Goal: Information Seeking & Learning: Check status

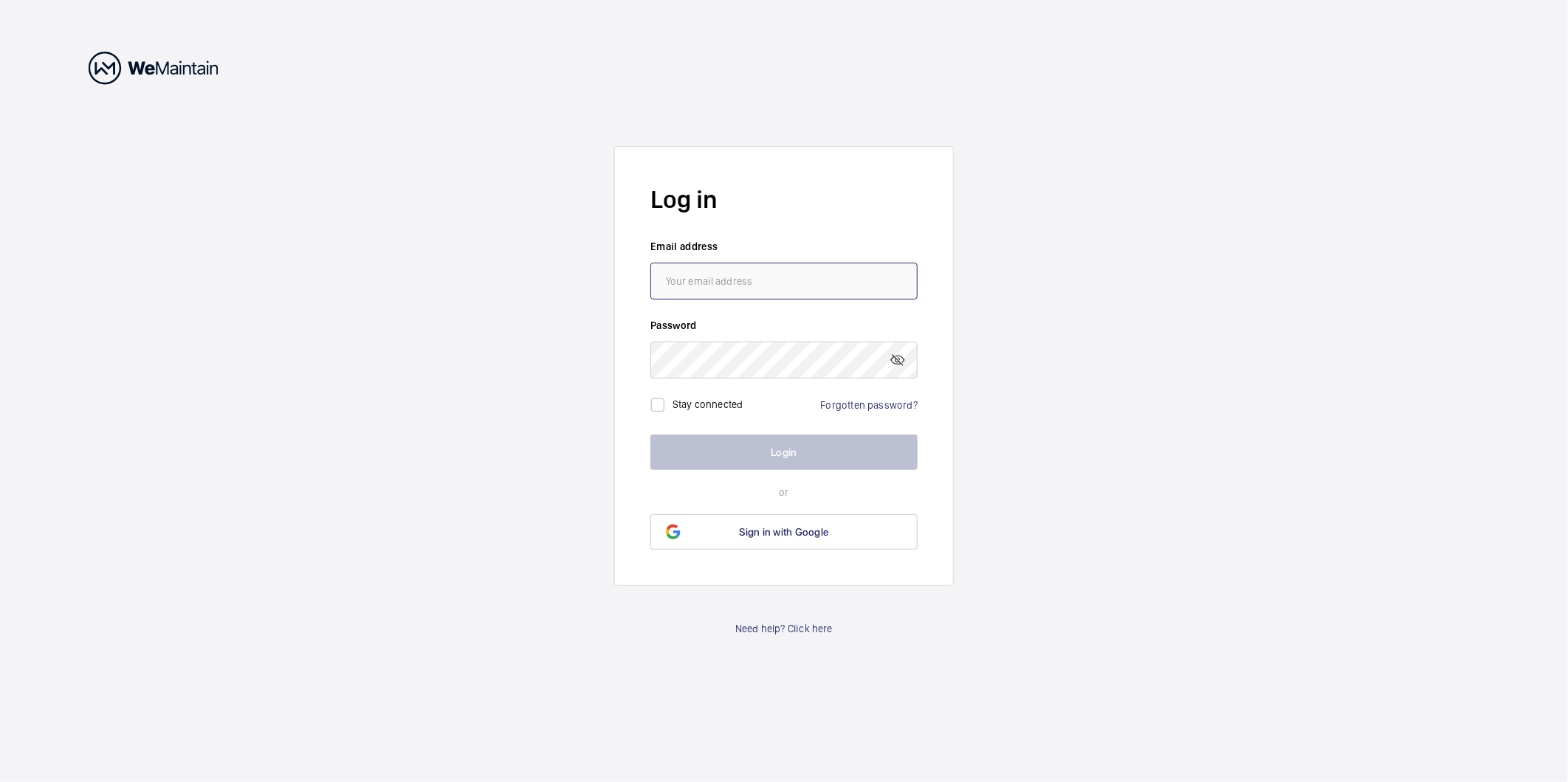
type input "[PERSON_NAME][EMAIL_ADDRESS][PERSON_NAME][DOMAIN_NAME]"
click at [746, 456] on button "Login" at bounding box center [783, 452] width 267 height 36
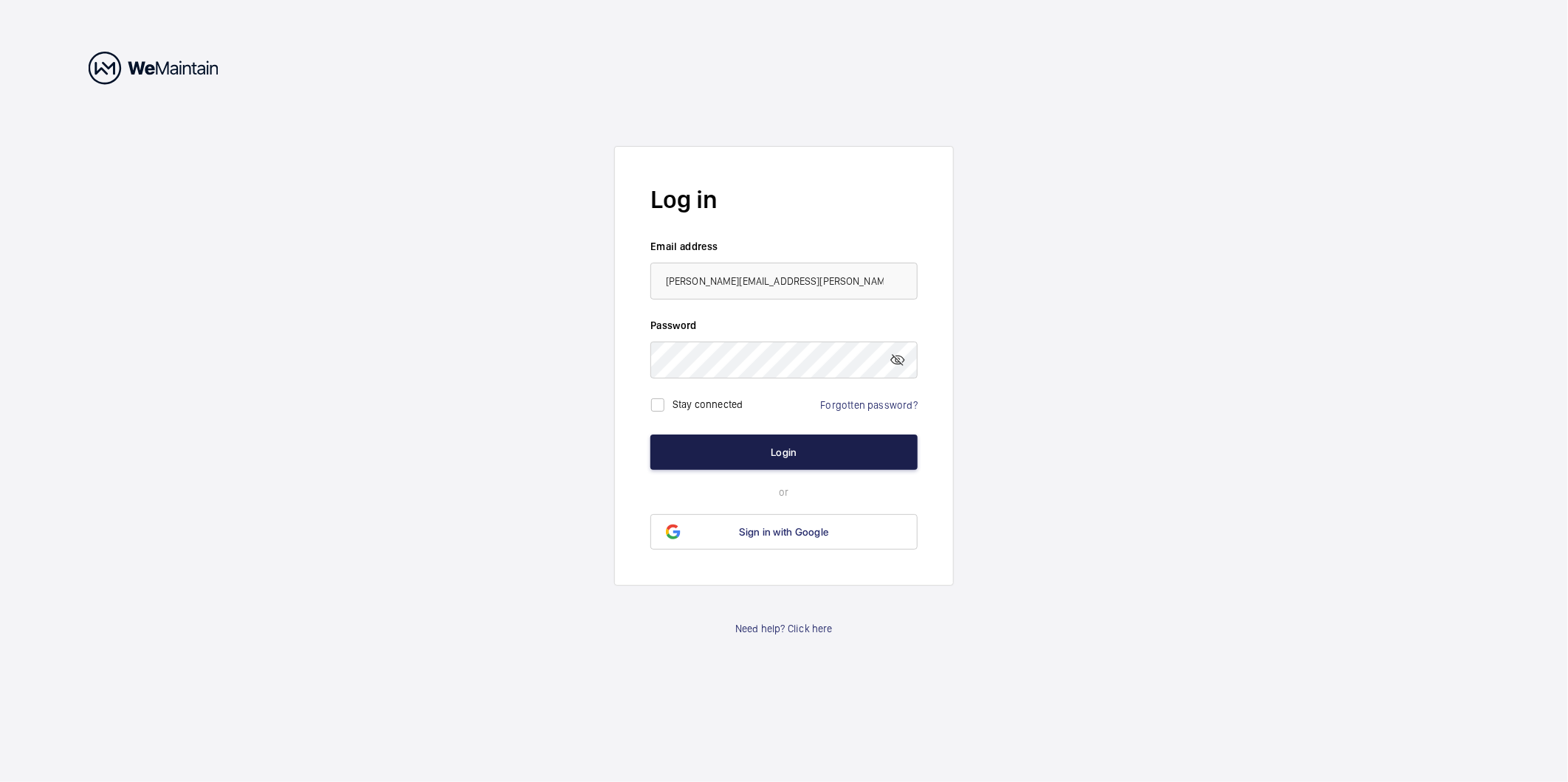
click at [746, 456] on button "Login" at bounding box center [783, 452] width 267 height 36
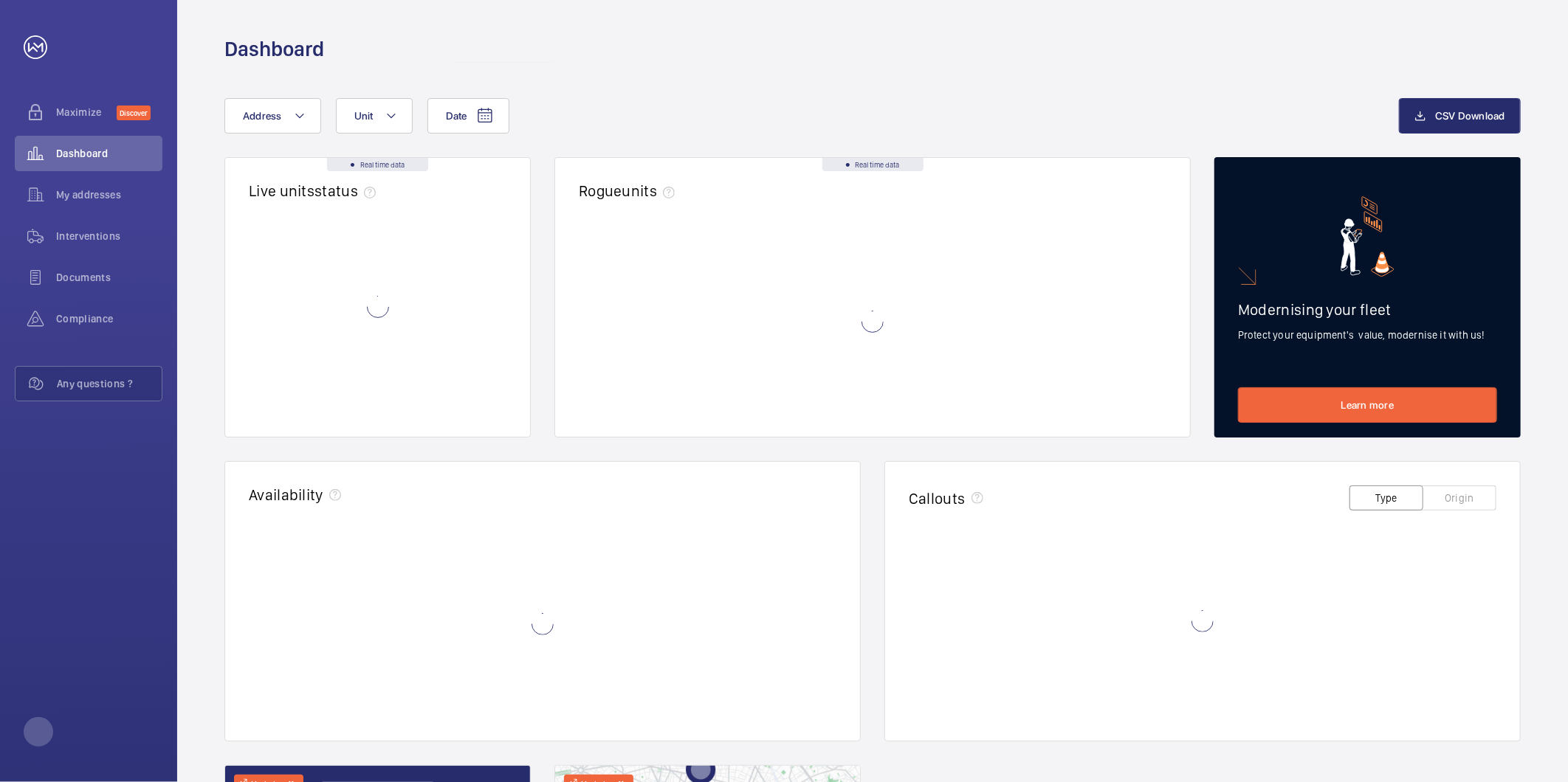
click at [746, 456] on div "Real time data Live units status﻿ Real time data Rogue units Modernising your f…" at bounding box center [872, 601] width 1296 height 888
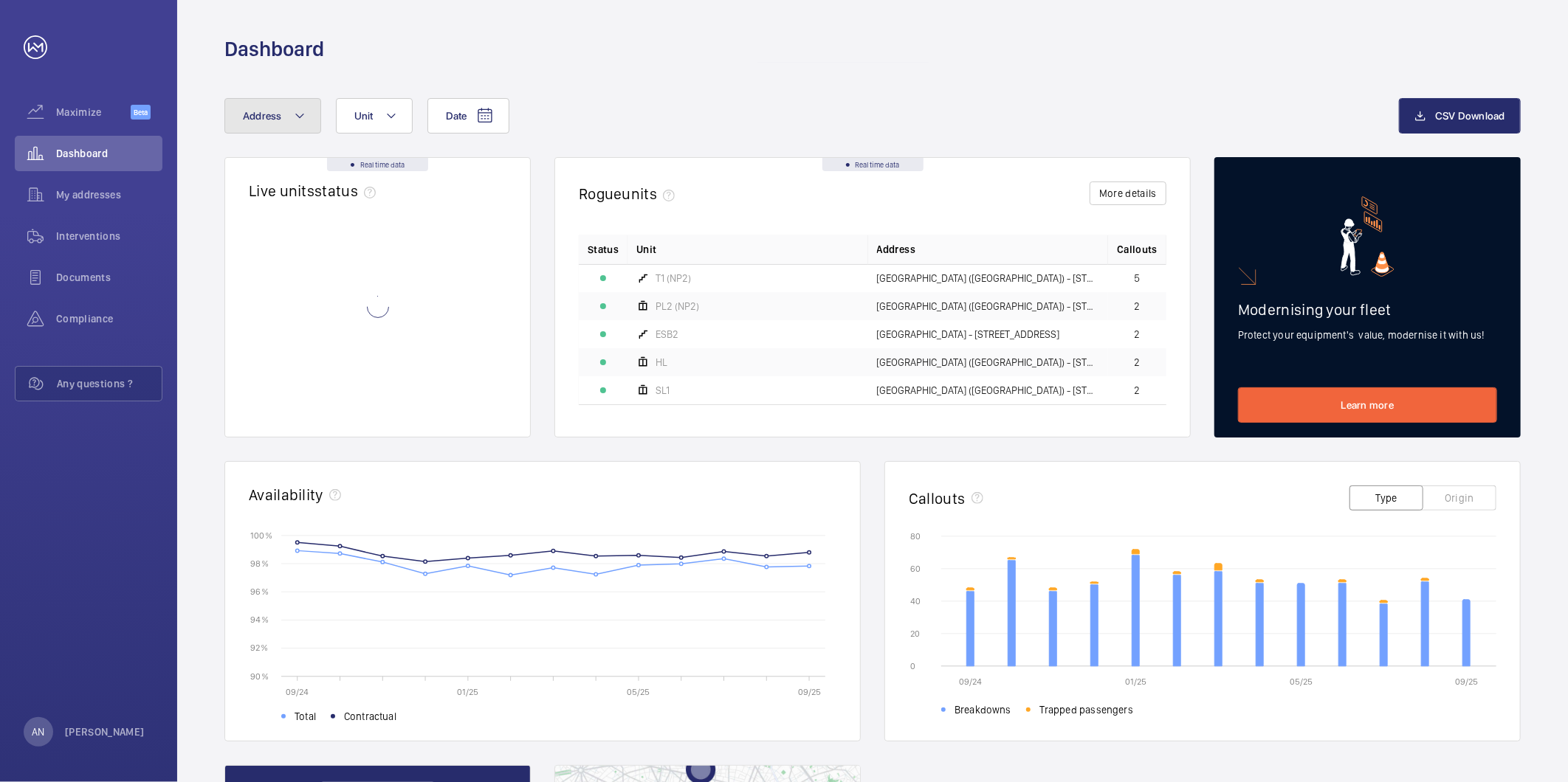
click at [294, 114] on mat-icon at bounding box center [300, 115] width 12 height 17
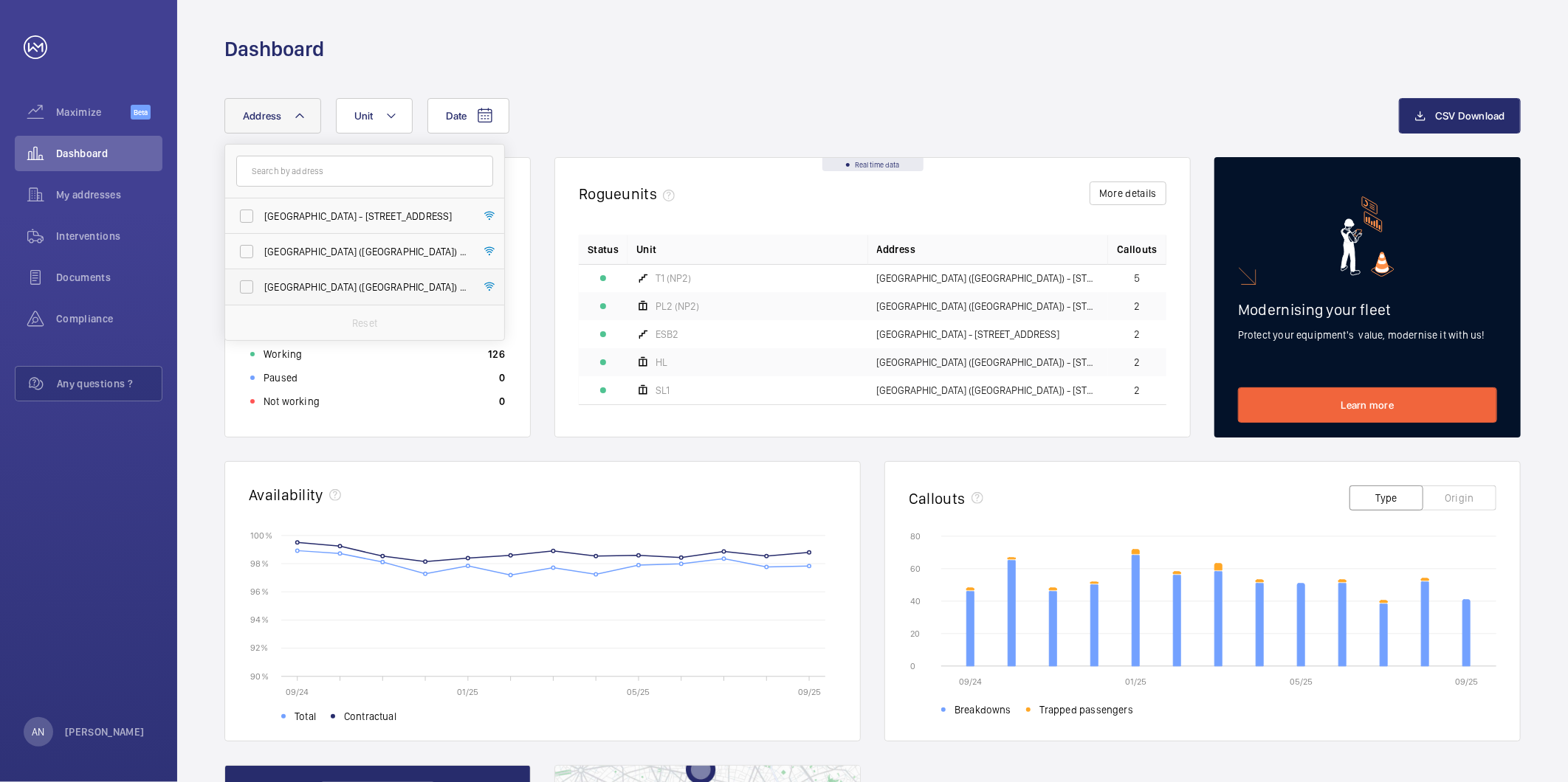
click at [285, 273] on label "[GEOGRAPHIC_DATA] ([GEOGRAPHIC_DATA]) - [STREET_ADDRESS]" at bounding box center [353, 287] width 257 height 36
click at [261, 273] on input "[GEOGRAPHIC_DATA] ([GEOGRAPHIC_DATA]) - [STREET_ADDRESS]" at bounding box center [246, 287] width 30 height 30
checkbox input "true"
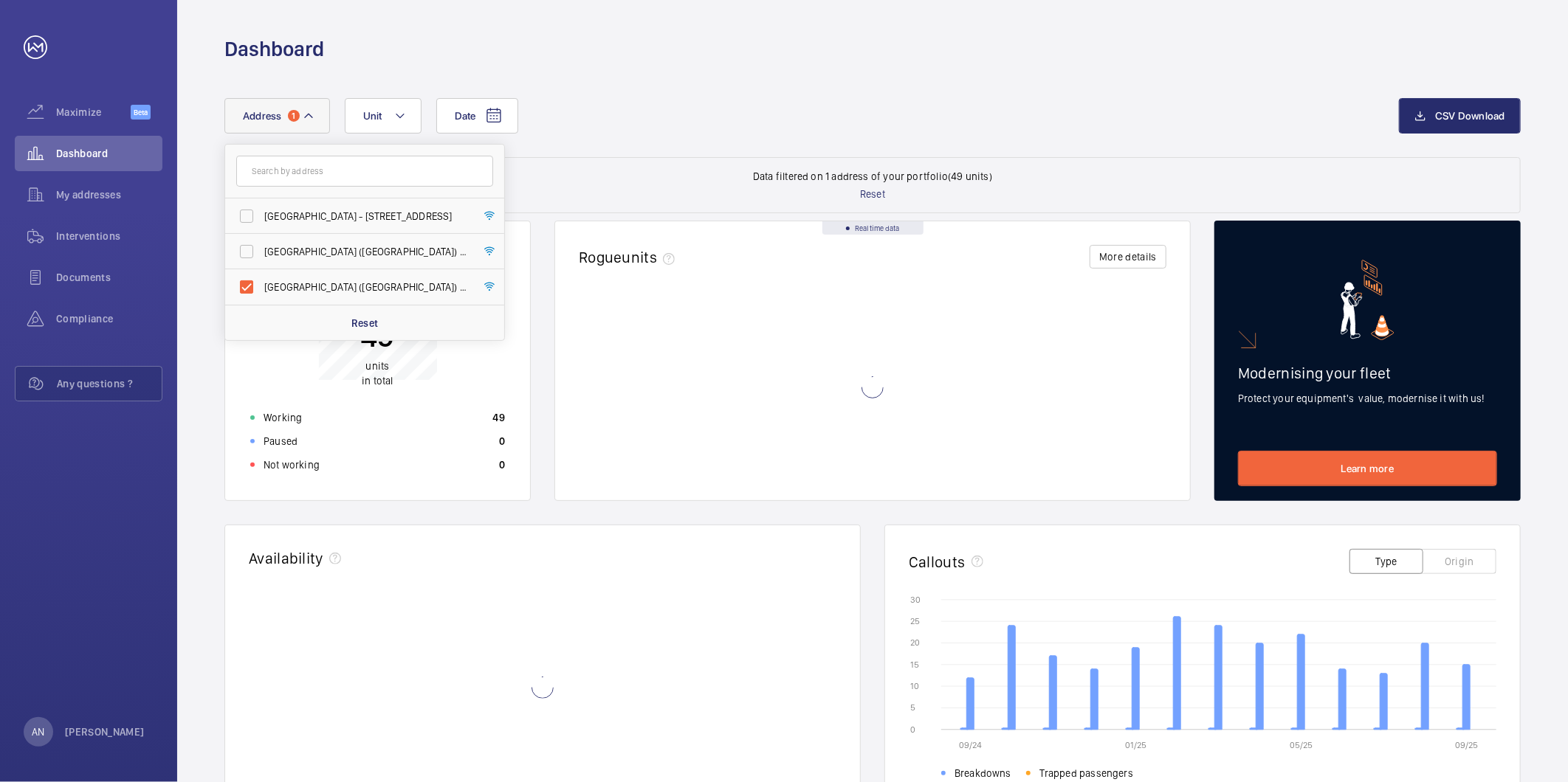
click at [782, 53] on div "Dashboard" at bounding box center [872, 49] width 1296 height 27
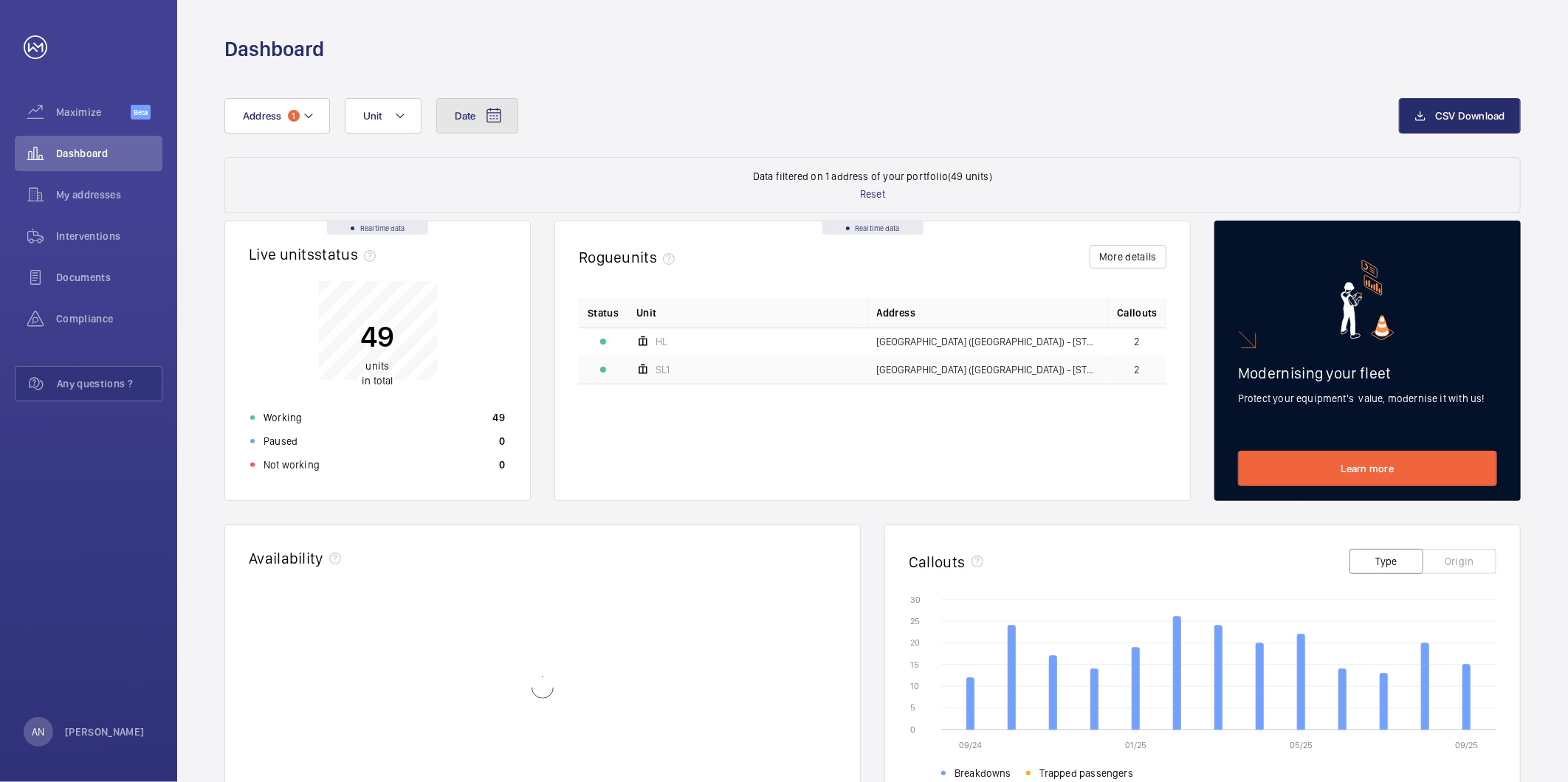
click at [500, 116] on mat-icon at bounding box center [493, 115] width 17 height 17
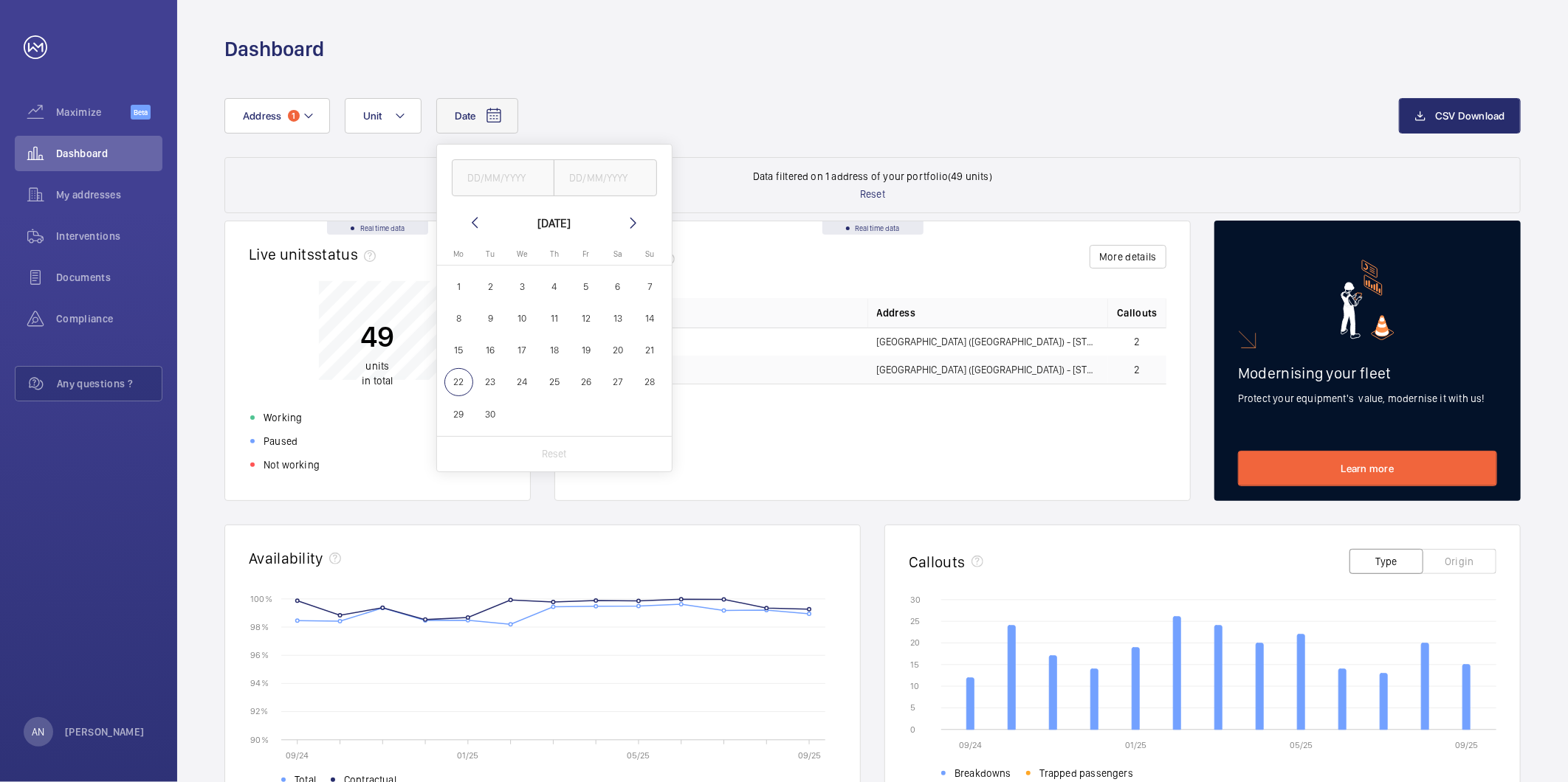
click at [548, 344] on span "18" at bounding box center [554, 350] width 29 height 29
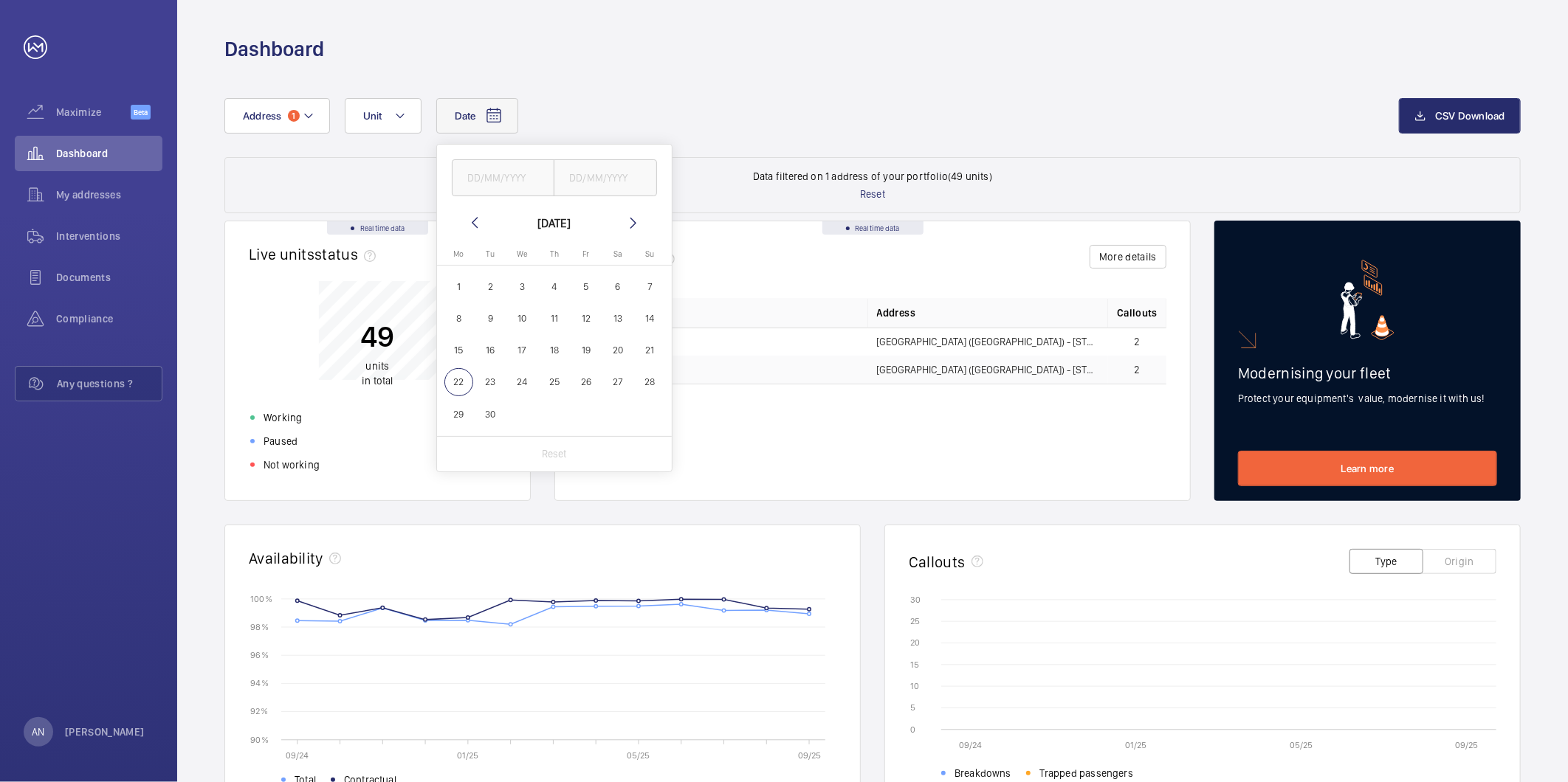
type input "[DATE]"
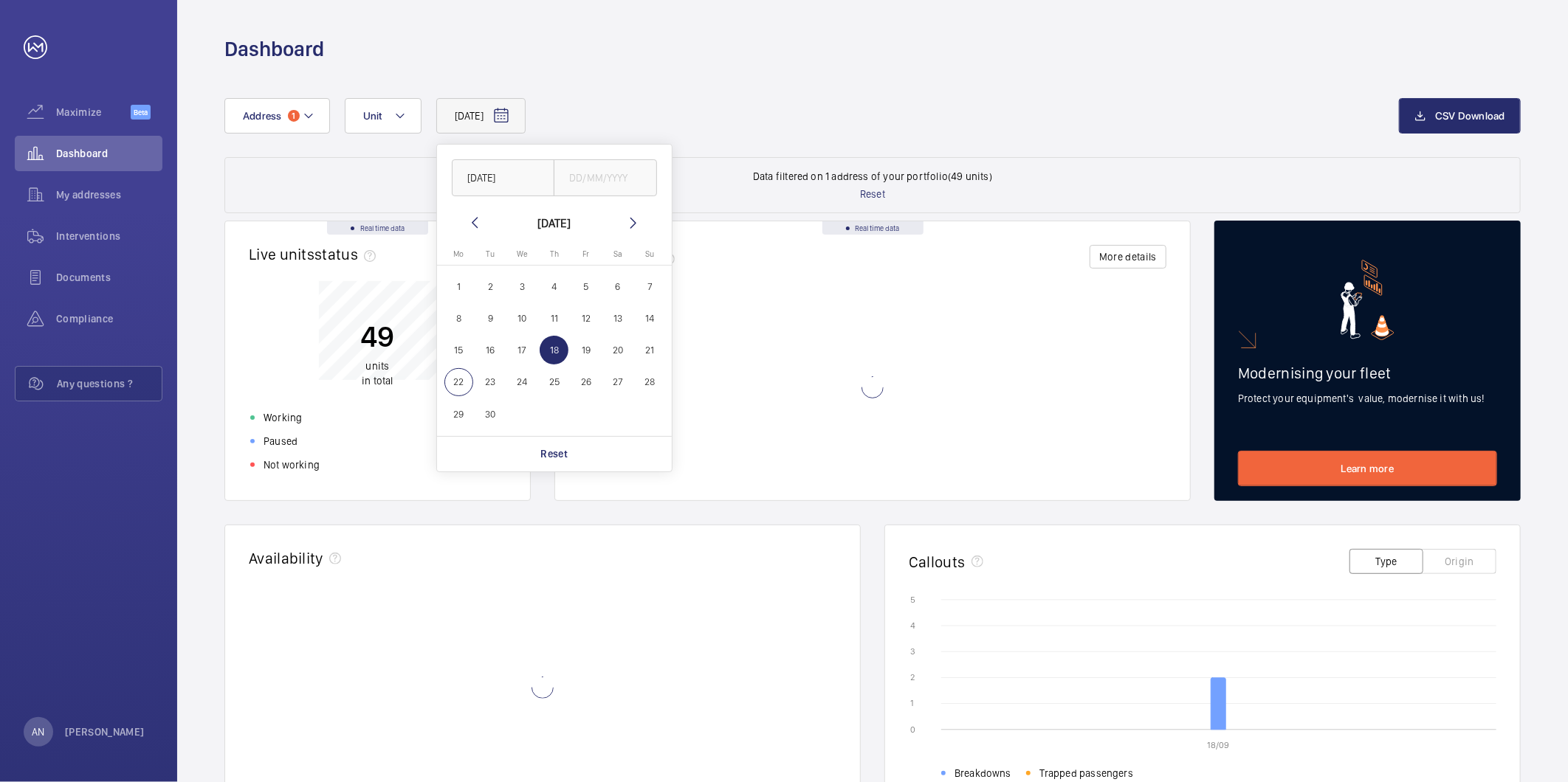
click at [628, 31] on div "Dashboard" at bounding box center [873, 31] width 1391 height 63
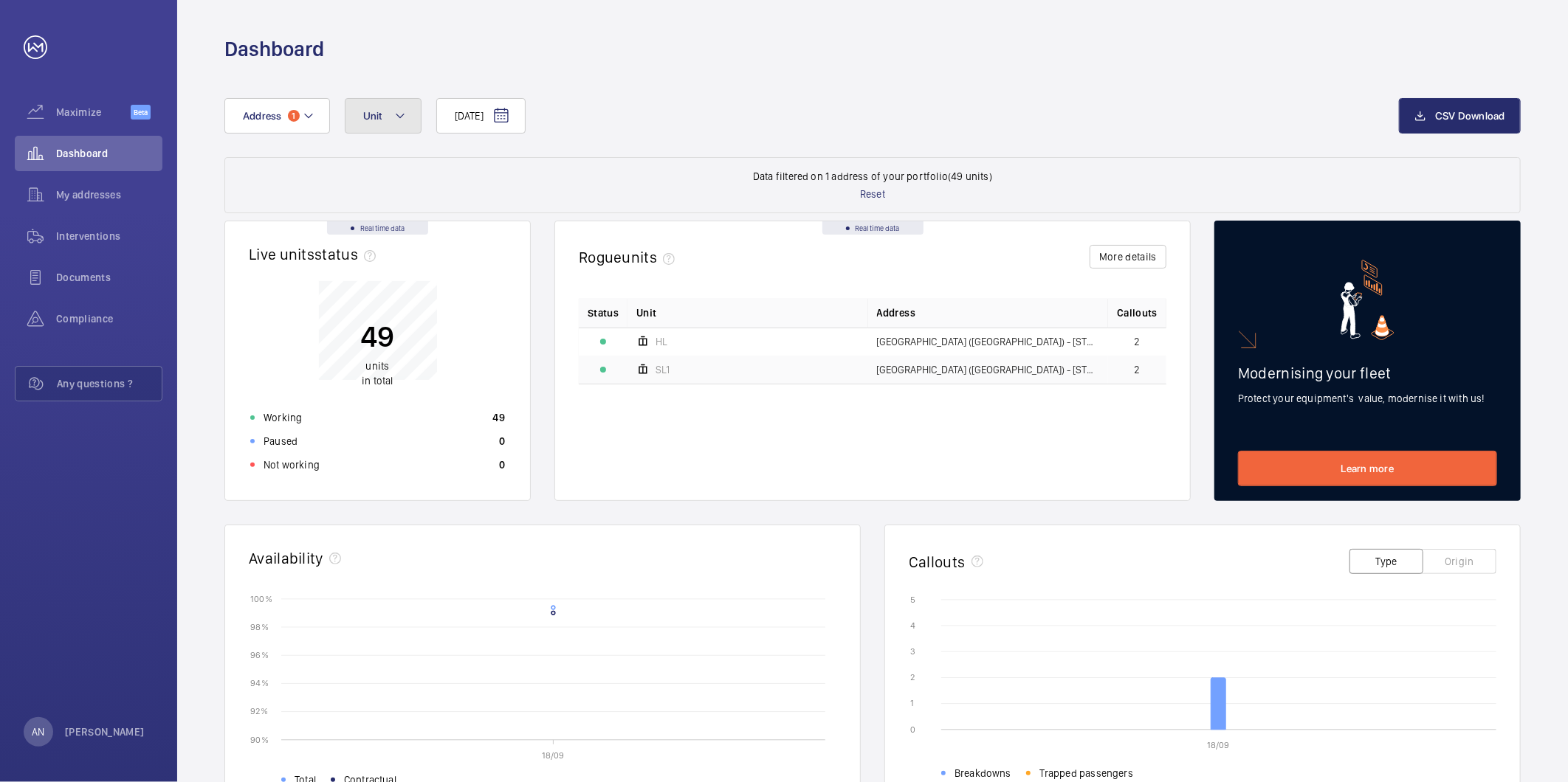
click at [386, 124] on button "Unit" at bounding box center [383, 116] width 77 height 36
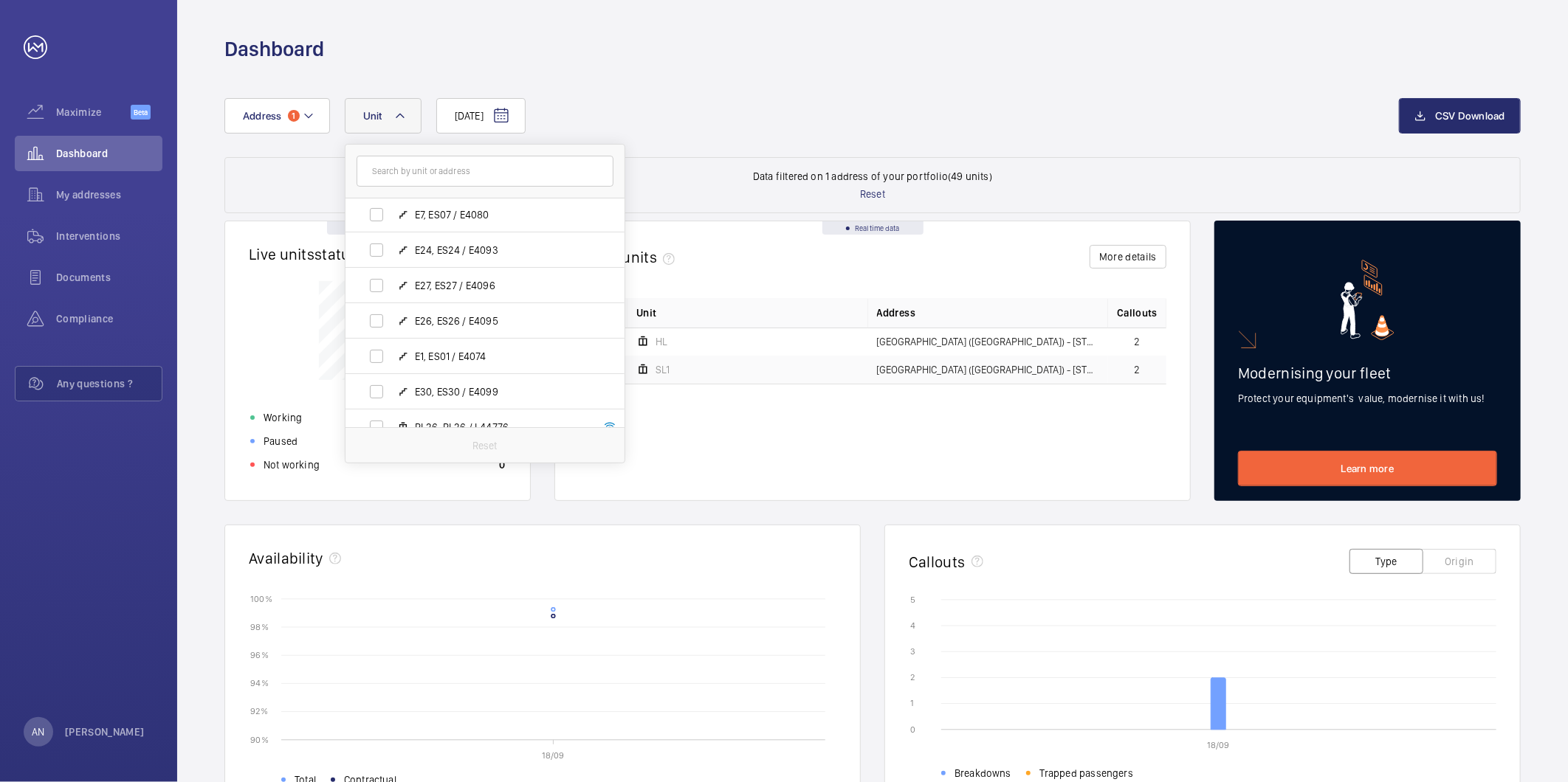
scroll to position [1144, 0]
click at [443, 175] on input "text" at bounding box center [485, 171] width 257 height 31
type input "18"
click at [430, 297] on span "E19, ES19 / E4092" at bounding box center [501, 298] width 171 height 14
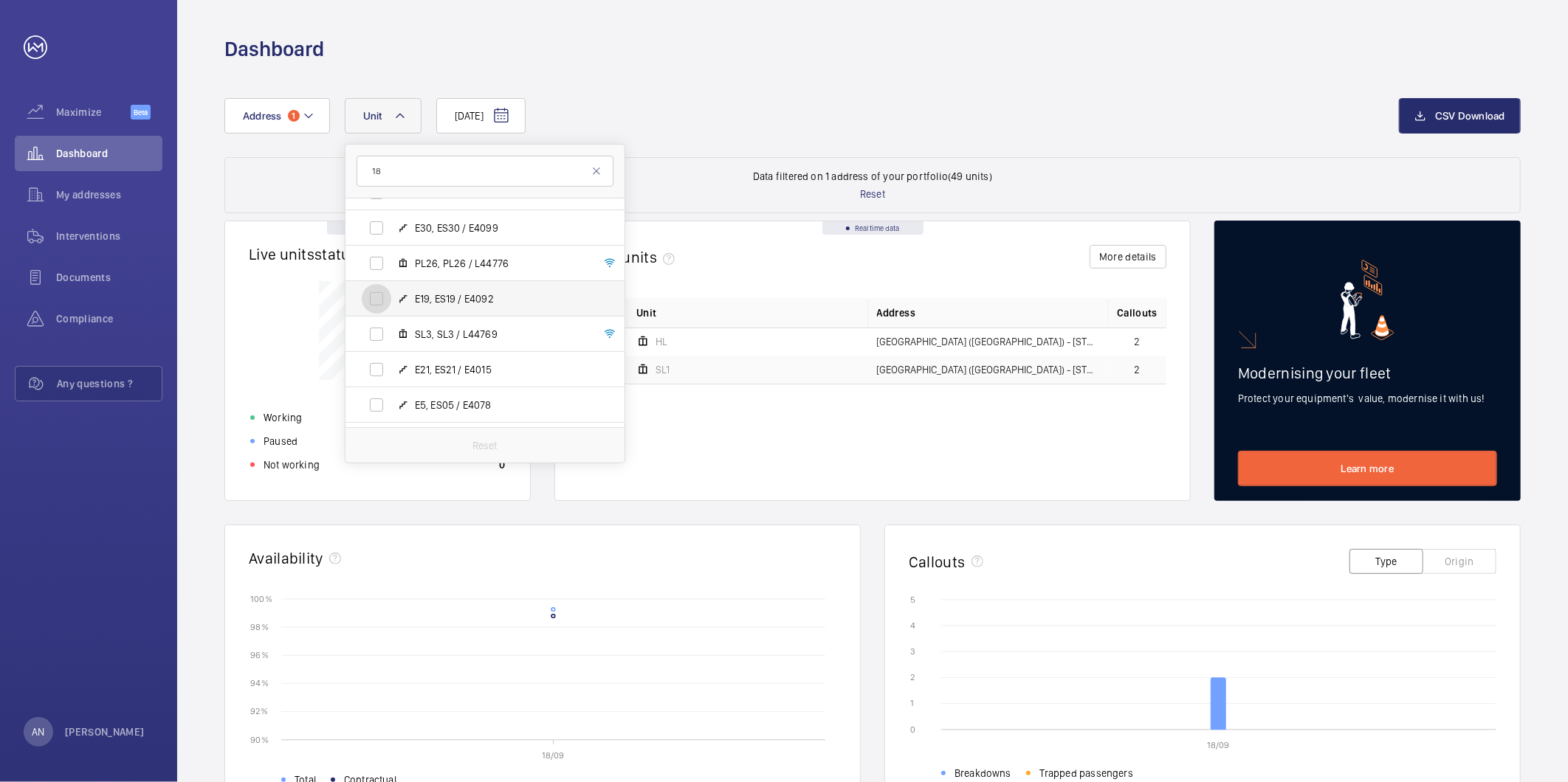
click at [391, 297] on input "E19, ES19 / E4092" at bounding box center [376, 298] width 30 height 30
checkbox input "true"
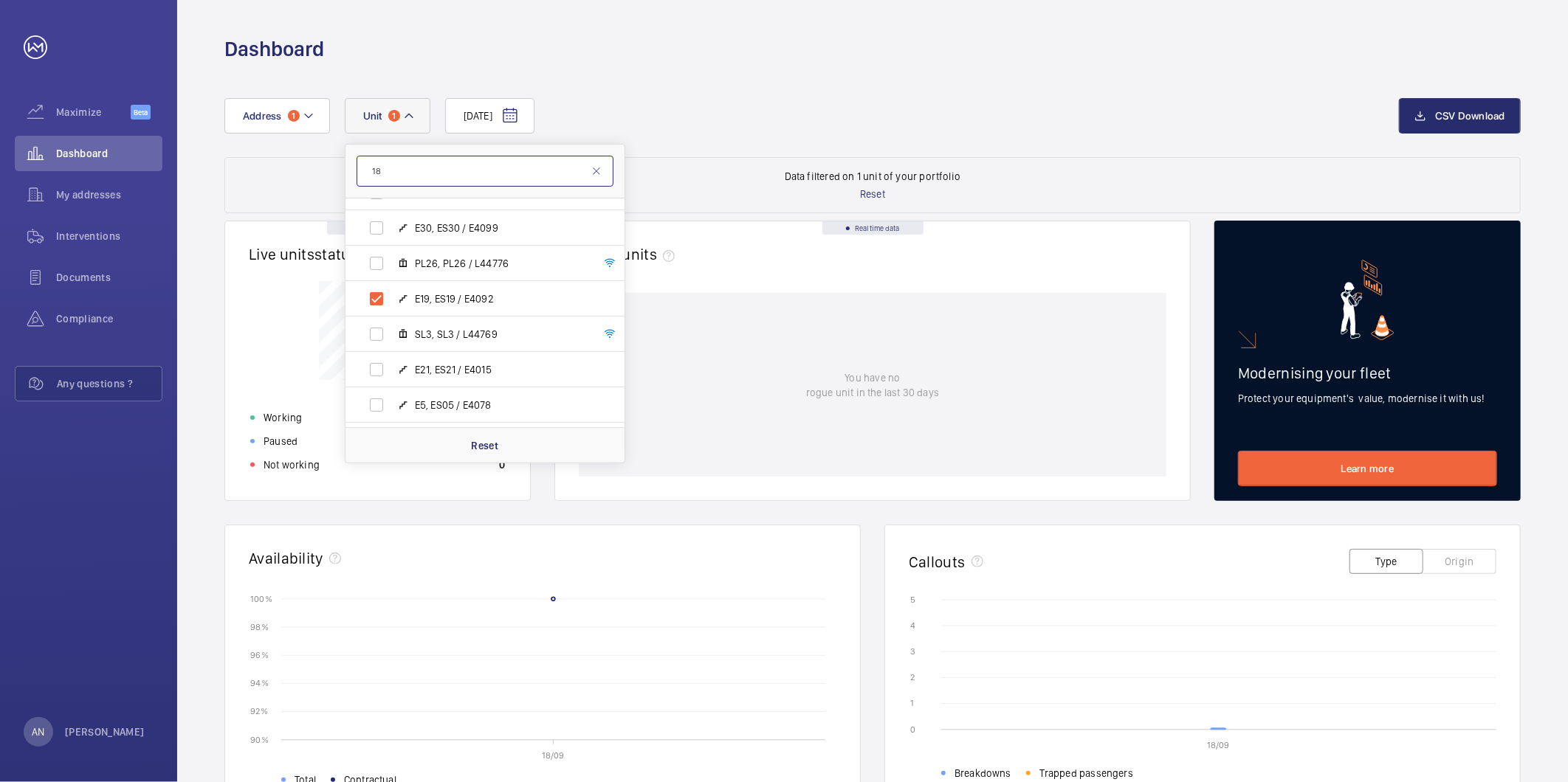
drag, startPoint x: 407, startPoint y: 173, endPoint x: 279, endPoint y: 183, distance: 128.4
click at [279, 183] on div "[DATE] Address [STREET_ADDRESS] / L44777 E9, ES09 / E4082 E15, ES15 / E4088 E17…" at bounding box center [873, 603] width 1391 height 1081
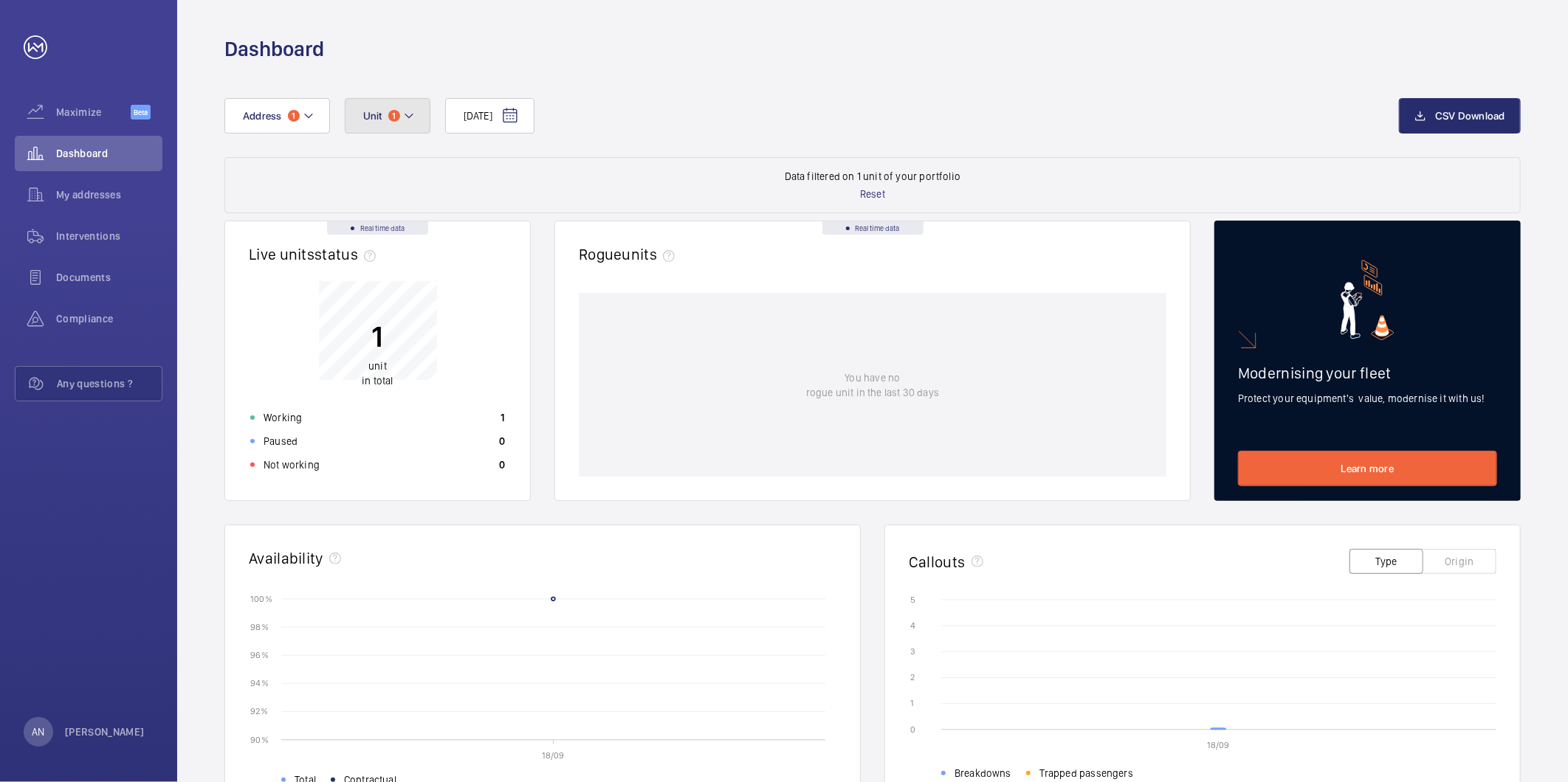
click at [379, 123] on button "Unit 1" at bounding box center [387, 116] width 86 height 36
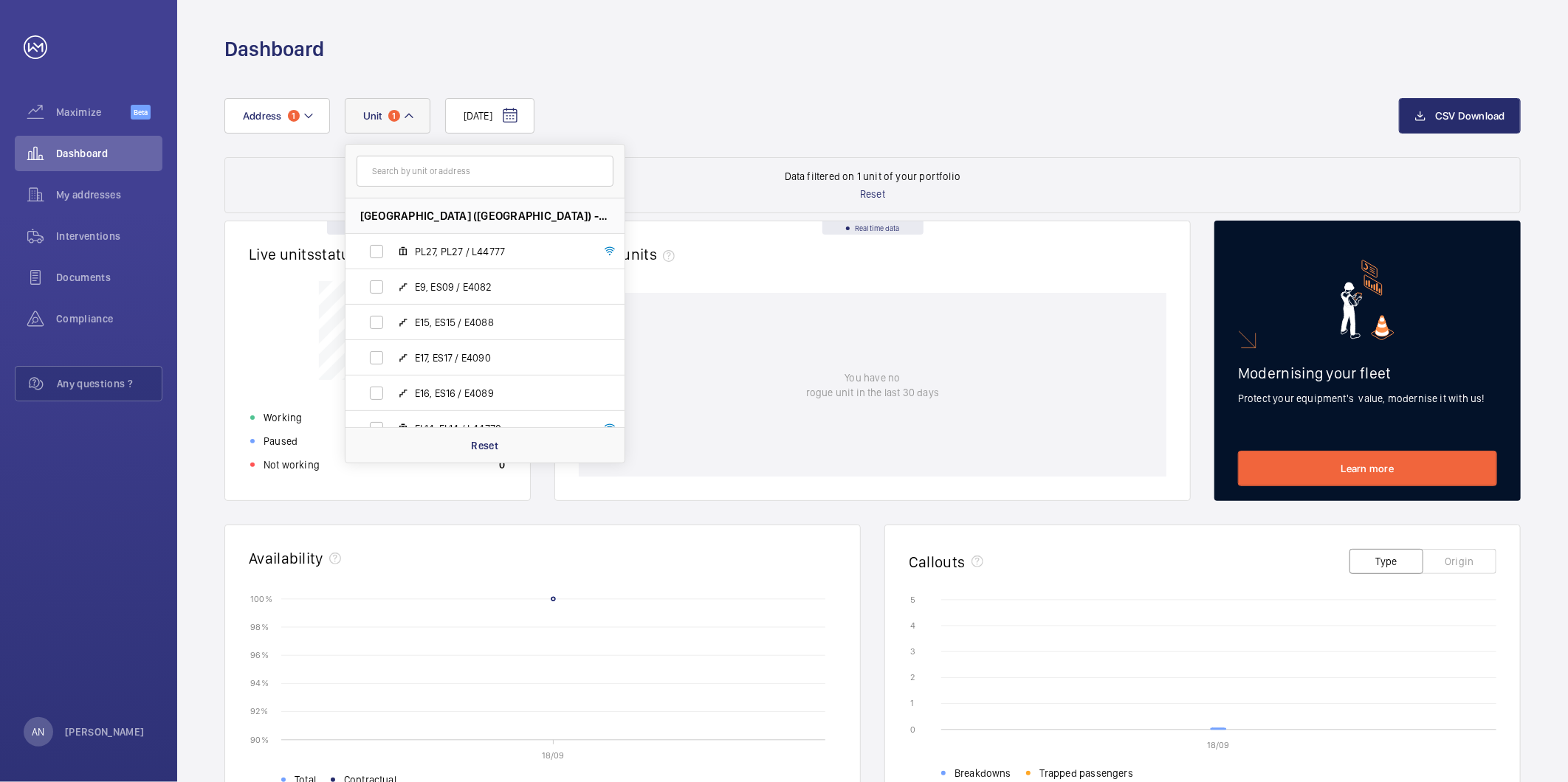
click at [370, 179] on input "text" at bounding box center [485, 171] width 257 height 31
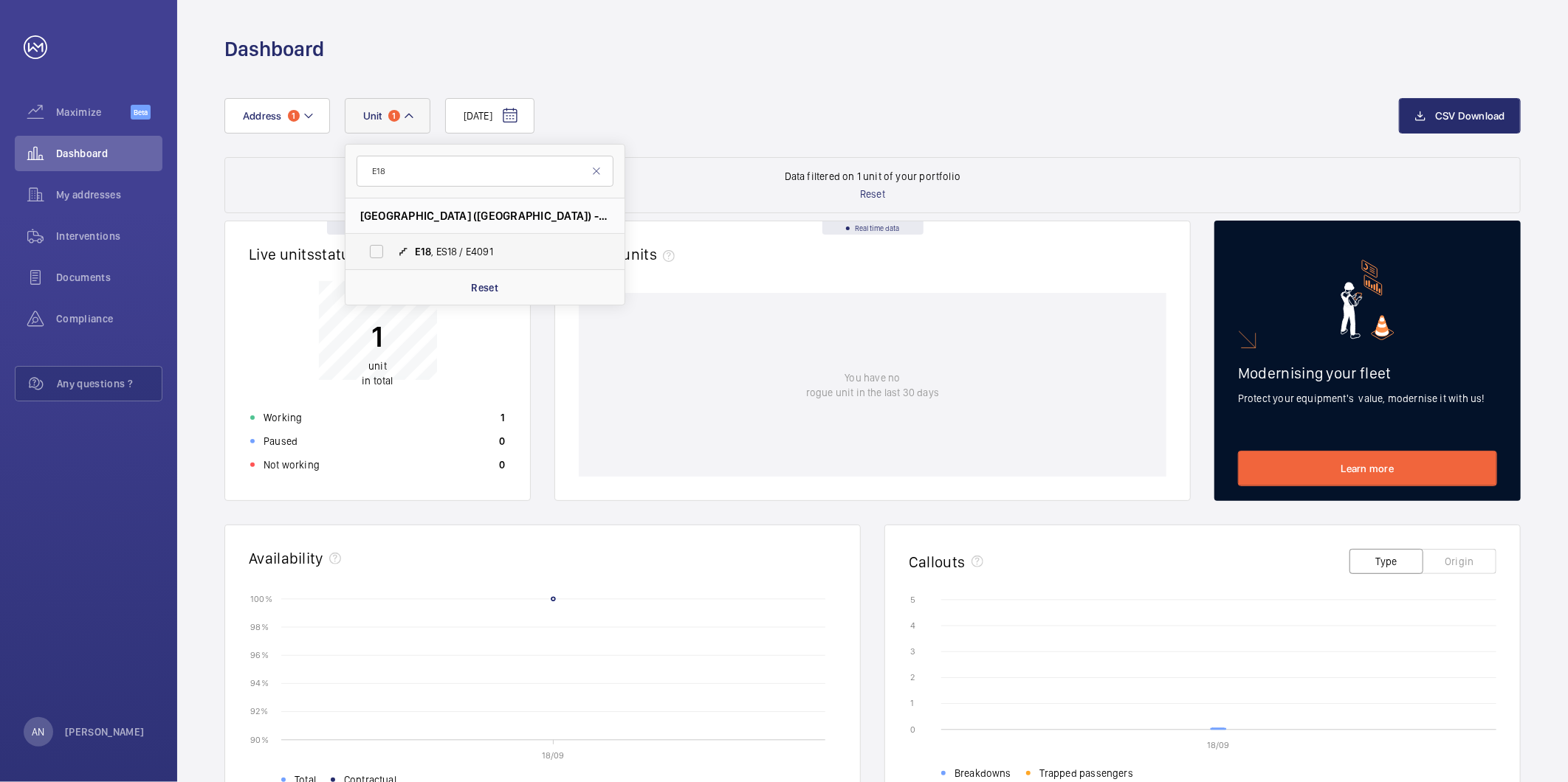
type input "E18"
click at [403, 248] on mat-icon at bounding box center [403, 251] width 12 height 12
click at [391, 248] on input "E18 , ES18 / E4091" at bounding box center [376, 251] width 30 height 30
checkbox input "true"
click at [872, 78] on div "[DATE] Address [STREET_ADDRESS] / E4091 Reset CSV Download Data filtered on 2 u…" at bounding box center [873, 603] width 1391 height 1081
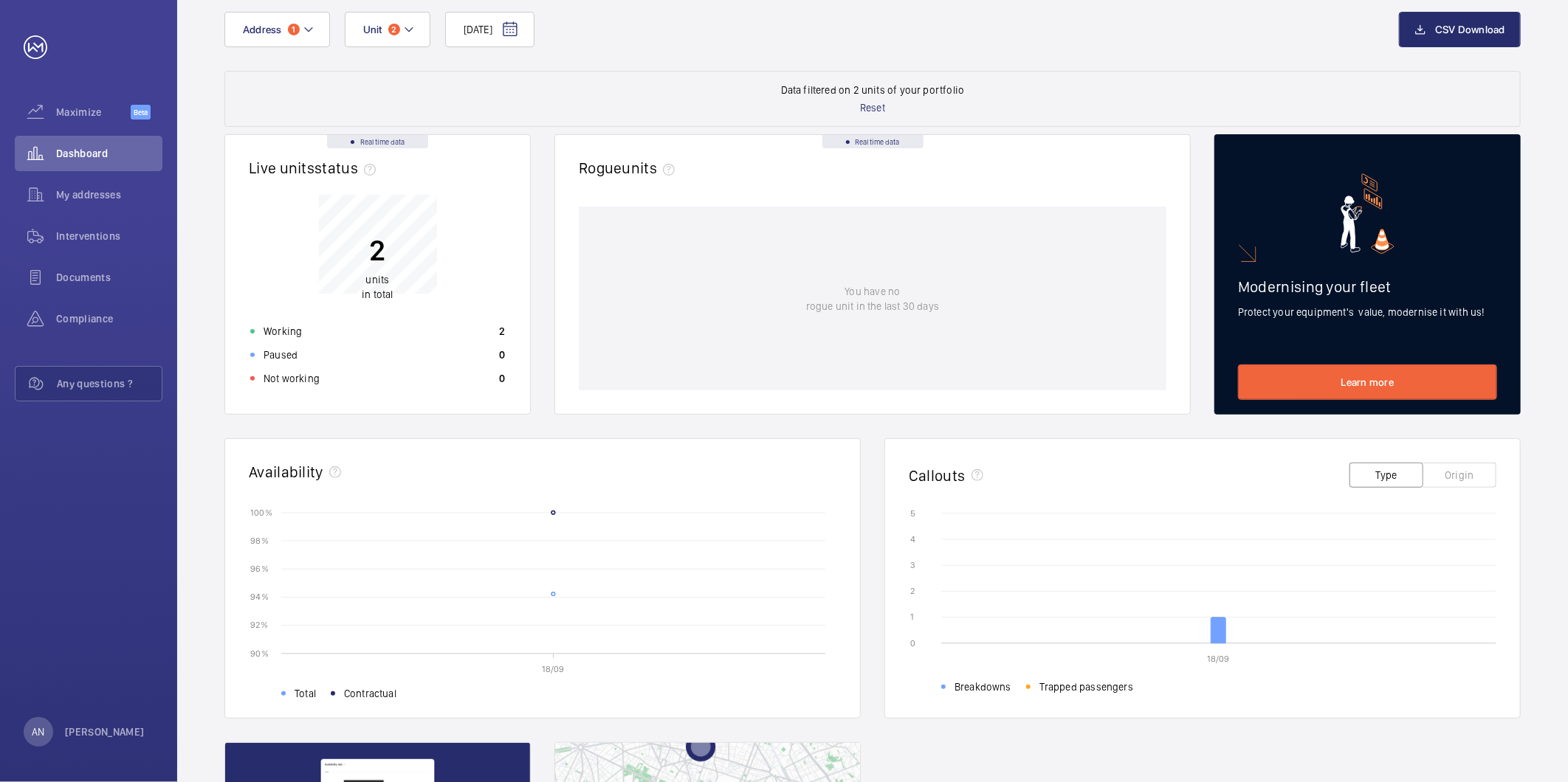
scroll to position [245, 0]
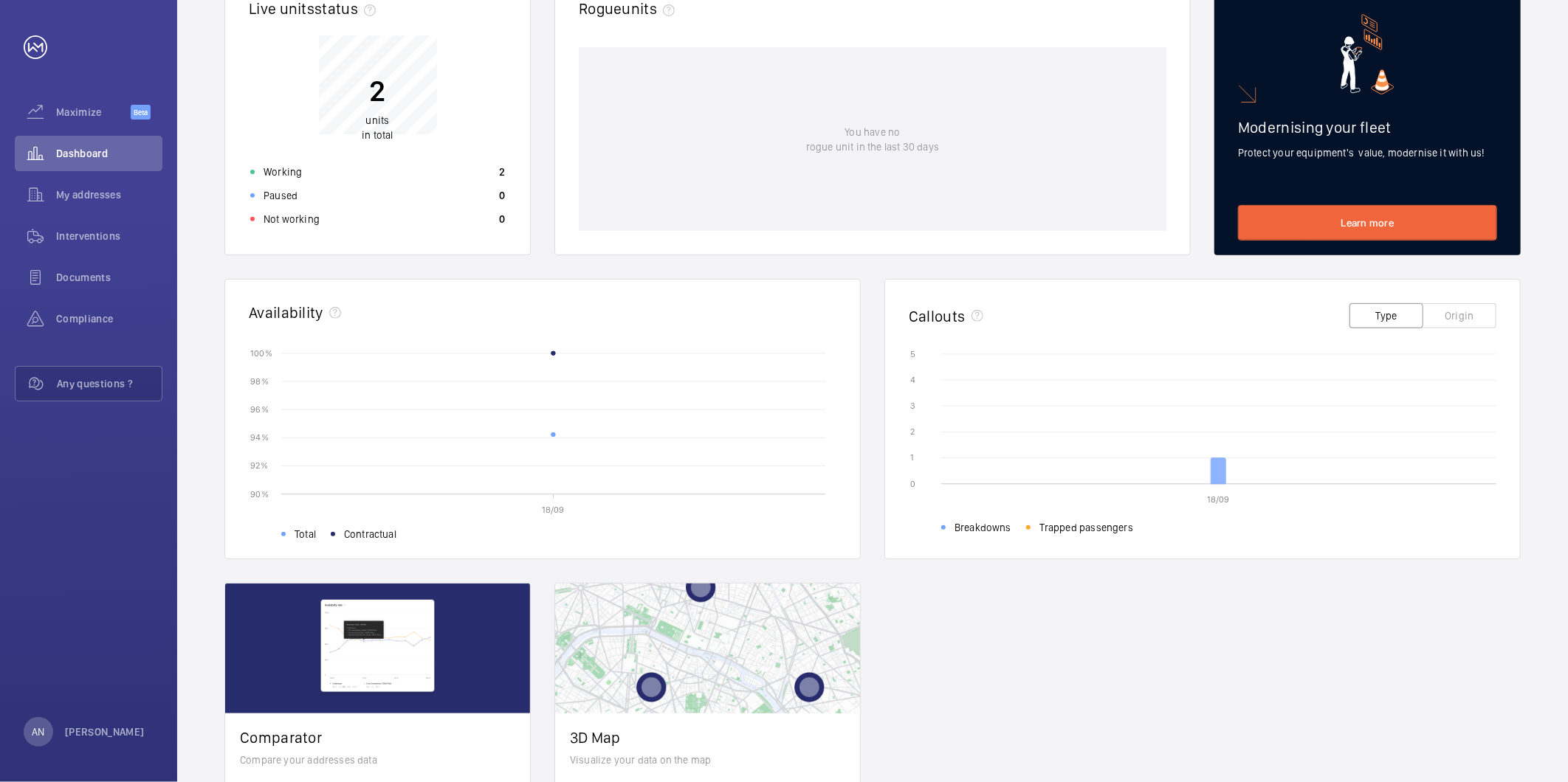
click at [1221, 463] on icon at bounding box center [1218, 471] width 14 height 26
click at [1218, 470] on icon at bounding box center [1218, 471] width 14 height 26
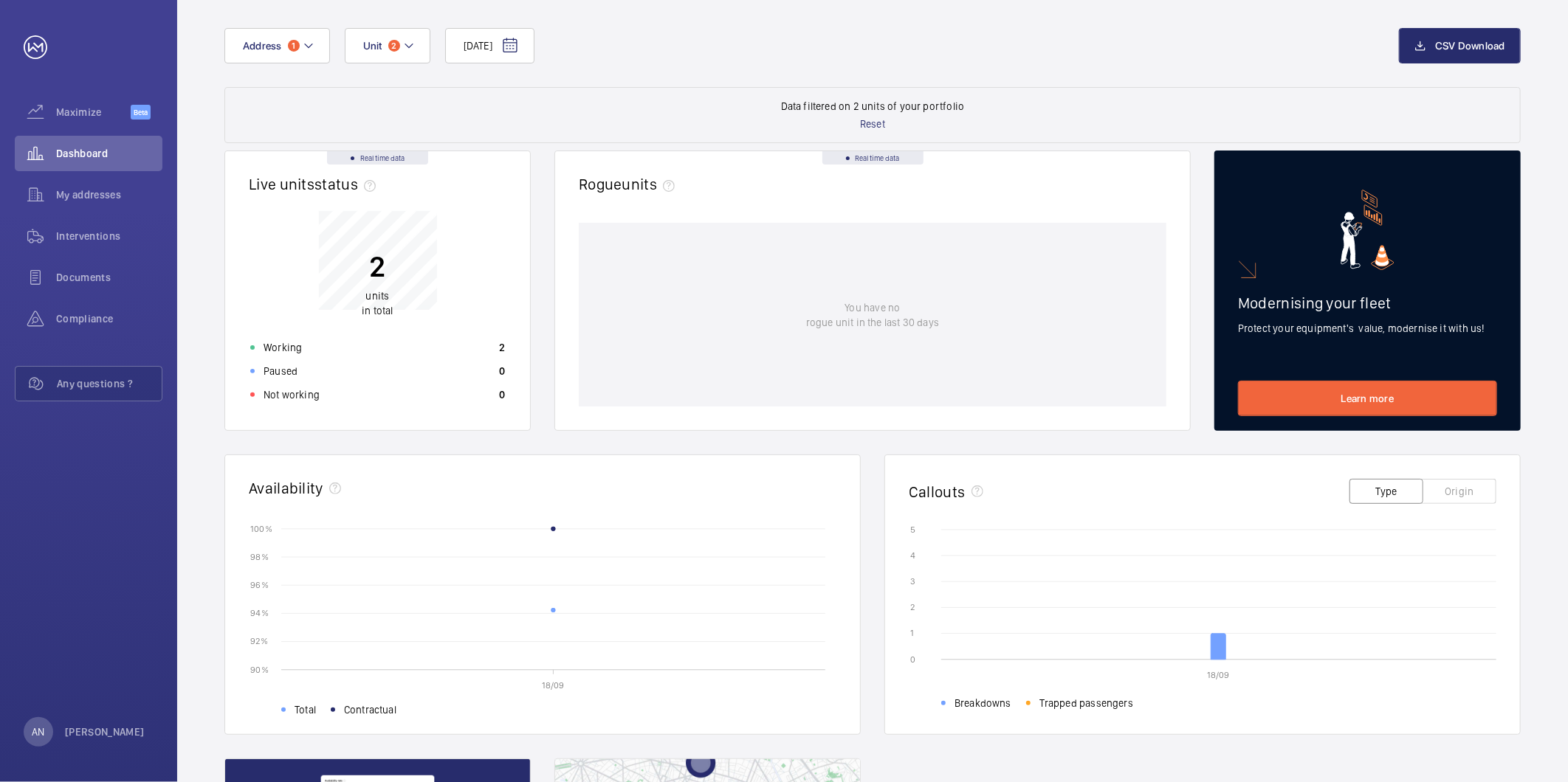
scroll to position [164, 0]
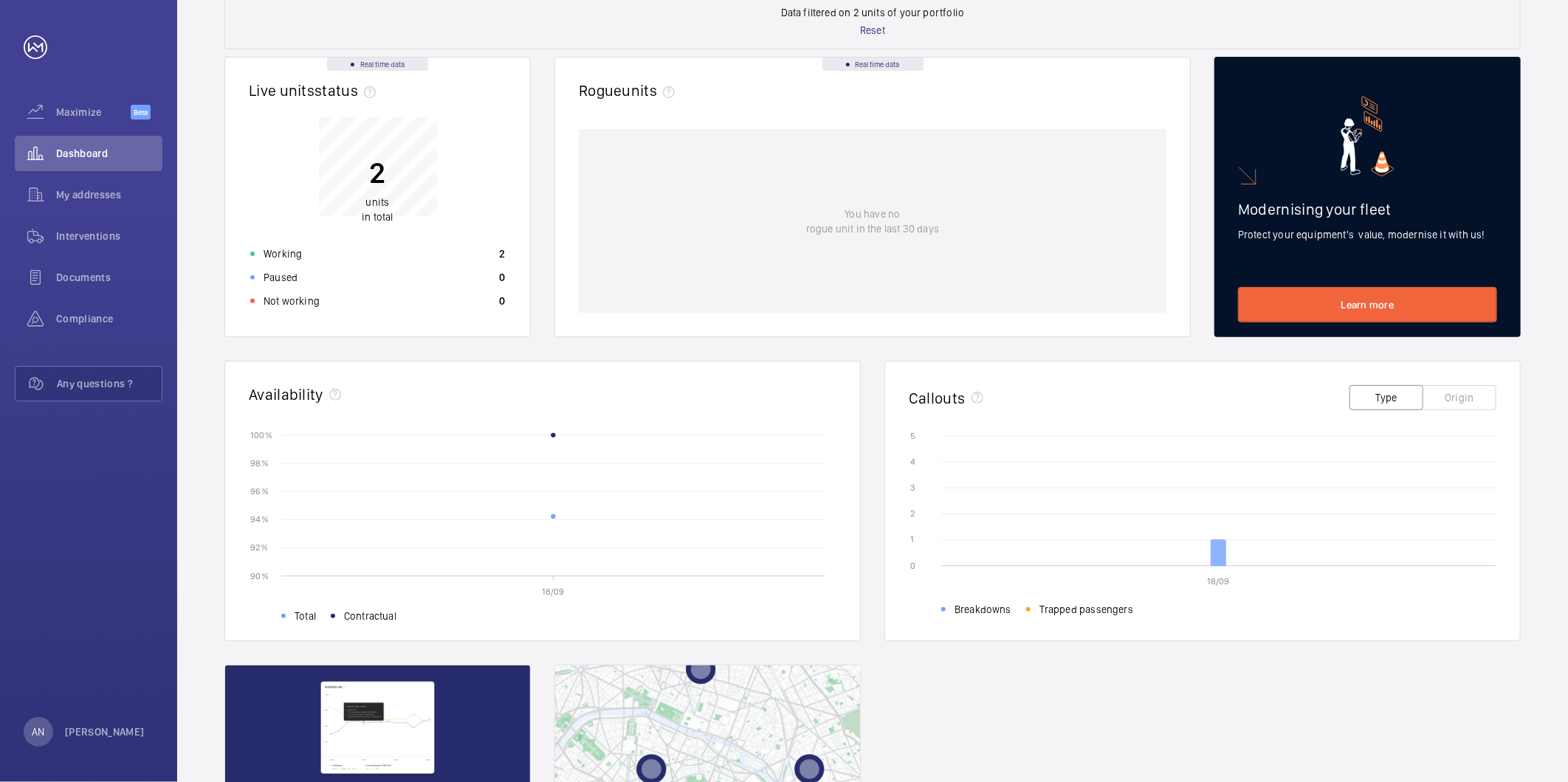
click at [1214, 553] on icon at bounding box center [1218, 553] width 14 height 26
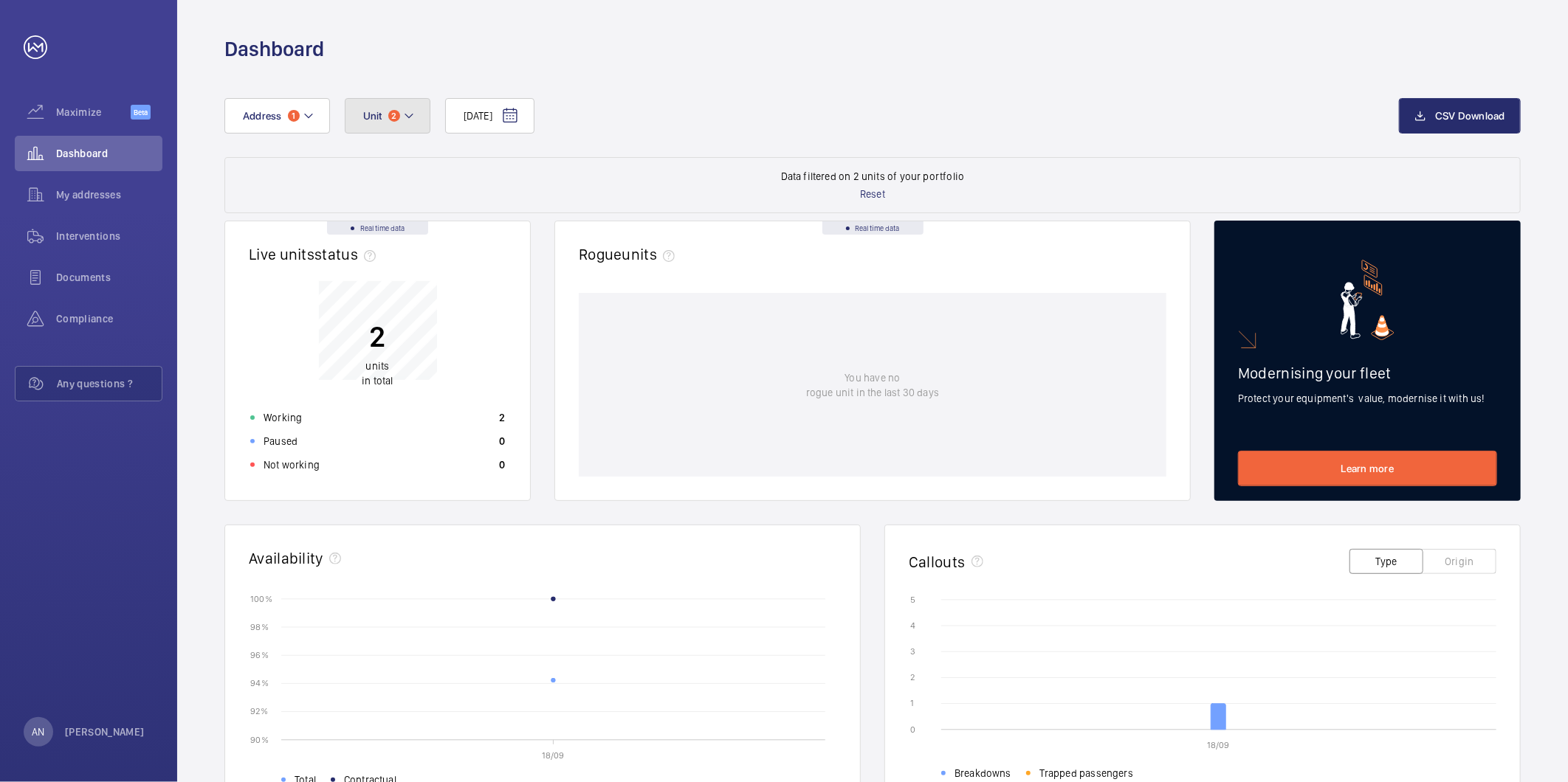
click at [384, 123] on button "Unit 2" at bounding box center [387, 116] width 86 height 36
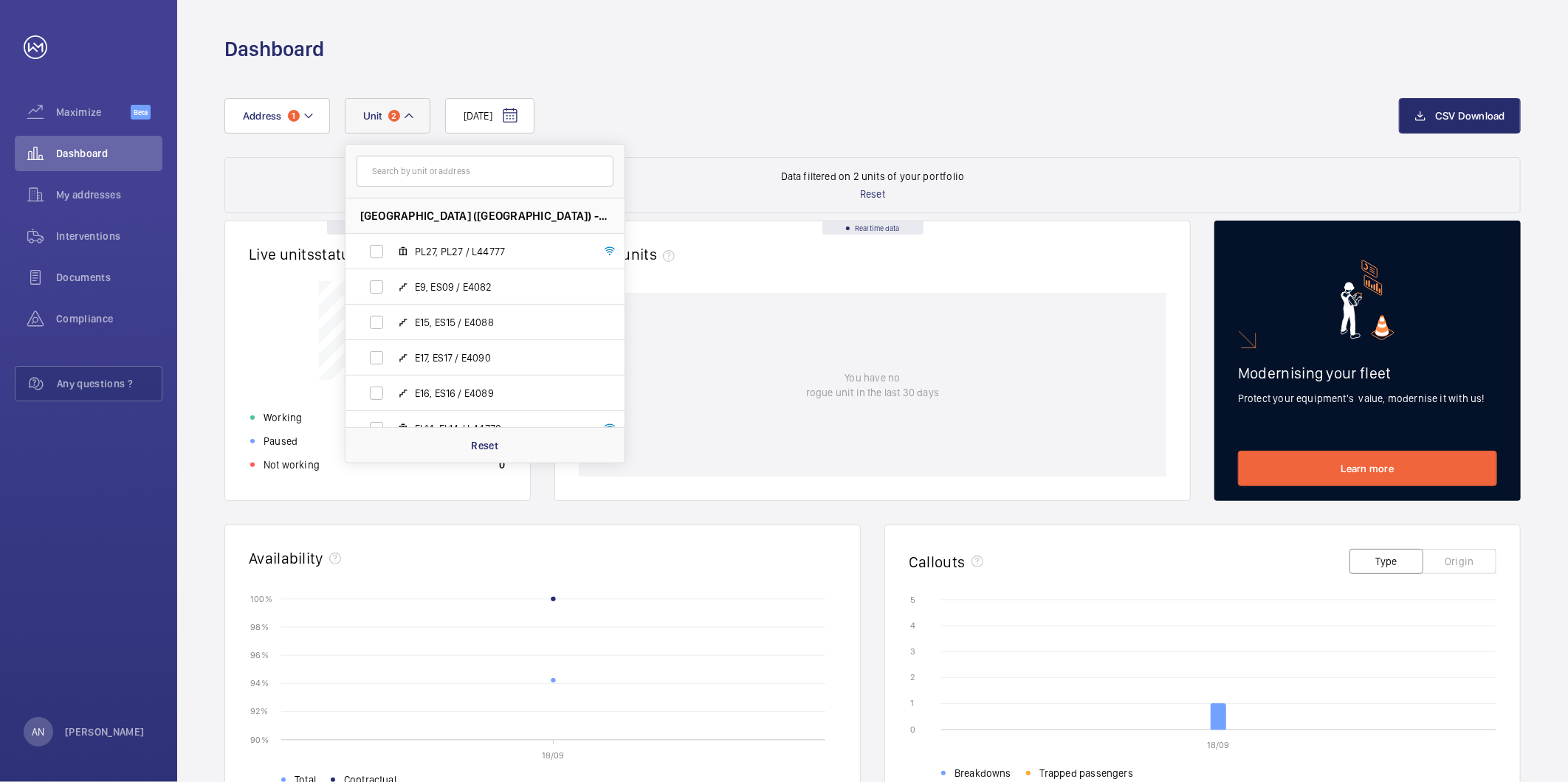
click at [414, 173] on input "text" at bounding box center [485, 171] width 257 height 31
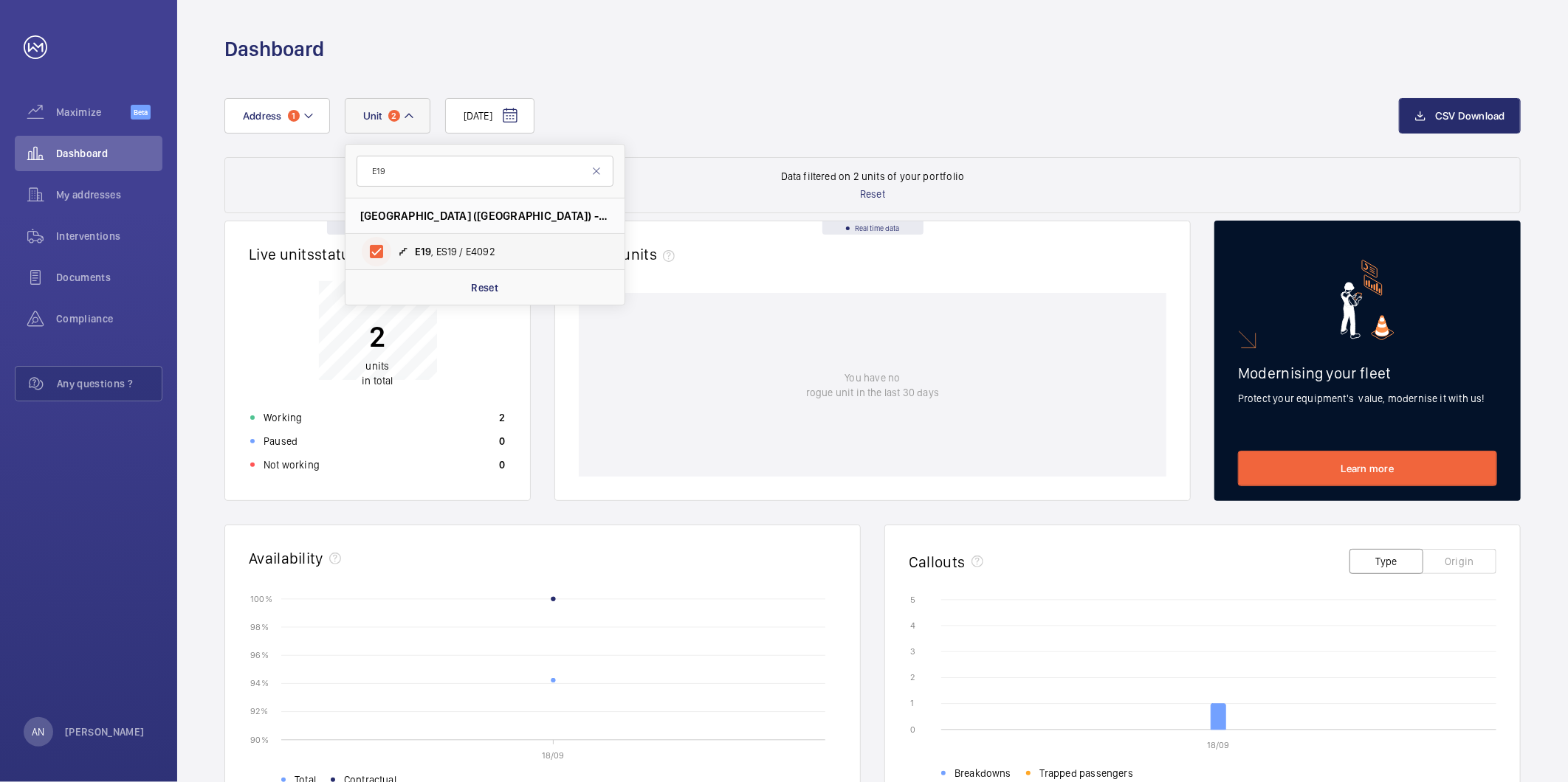
type input "E19"
click at [376, 256] on input "E19 , ES19 / E4092" at bounding box center [376, 251] width 30 height 30
checkbox input "false"
click at [798, 112] on div "[DATE] Address [STREET_ADDRESS] / E4092 Reset" at bounding box center [811, 116] width 1174 height 36
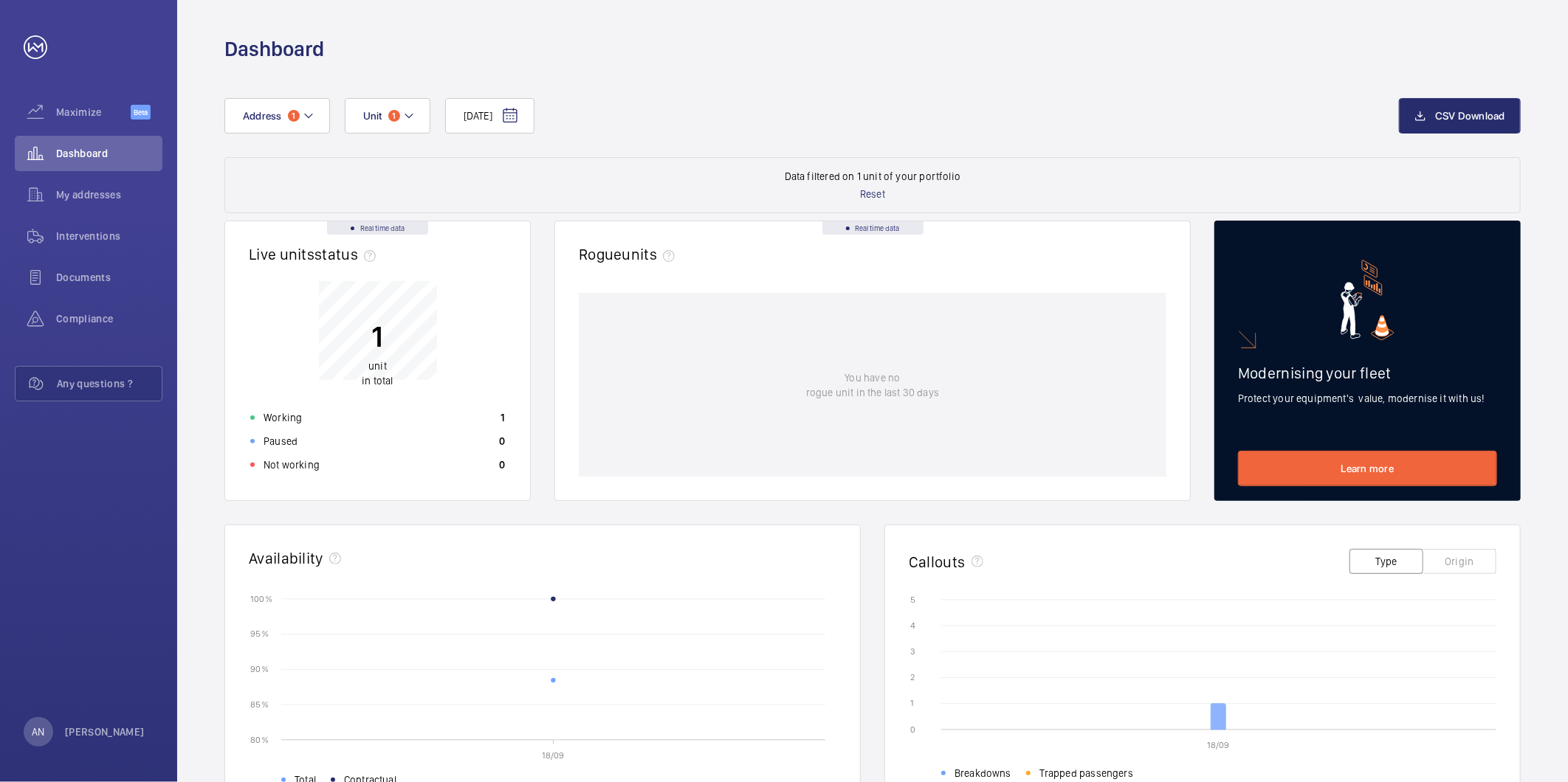
click at [1213, 714] on icon at bounding box center [1218, 717] width 14 height 26
click at [404, 122] on mat-icon at bounding box center [409, 115] width 12 height 17
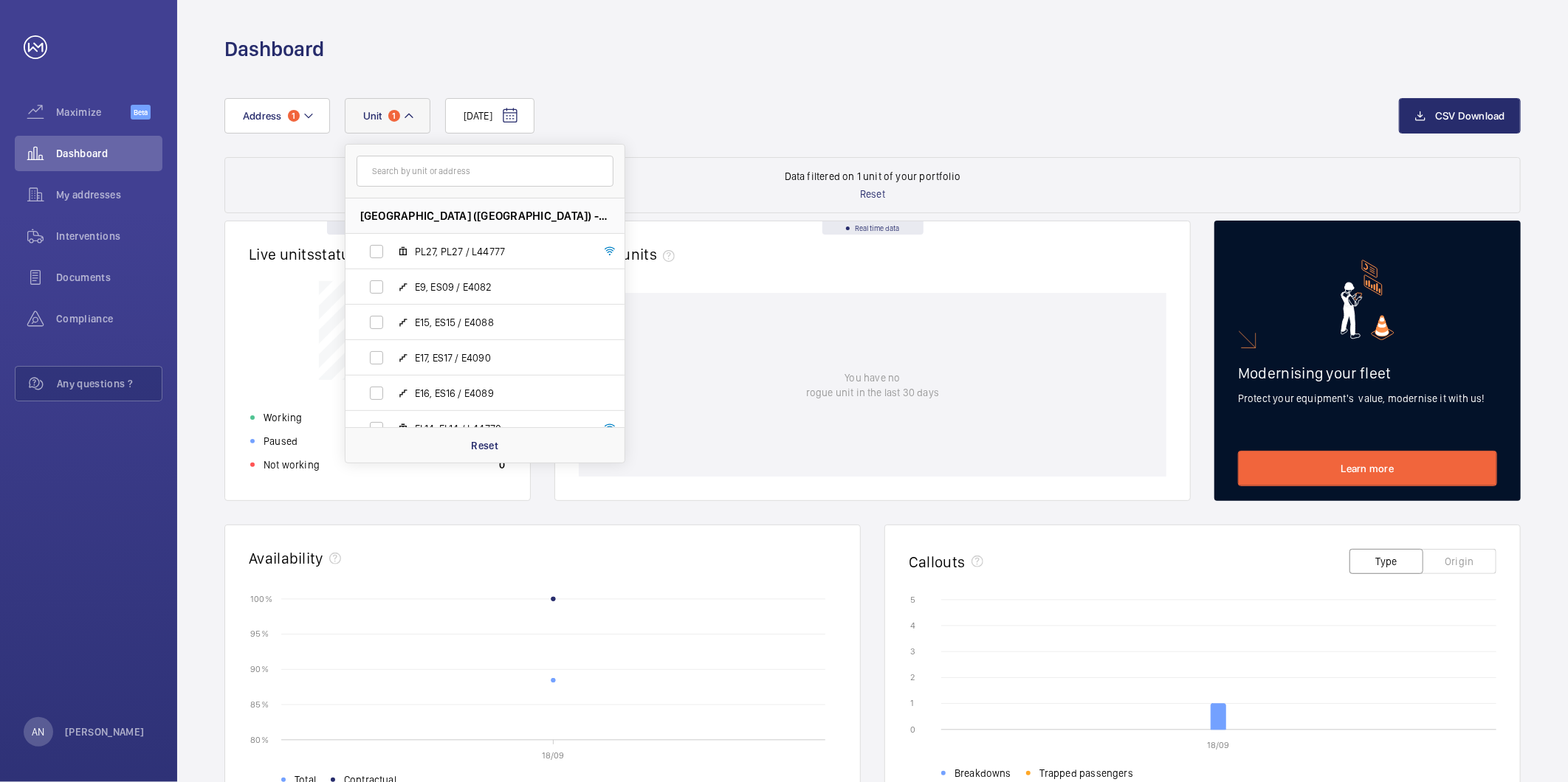
click at [412, 174] on input "text" at bounding box center [485, 171] width 257 height 31
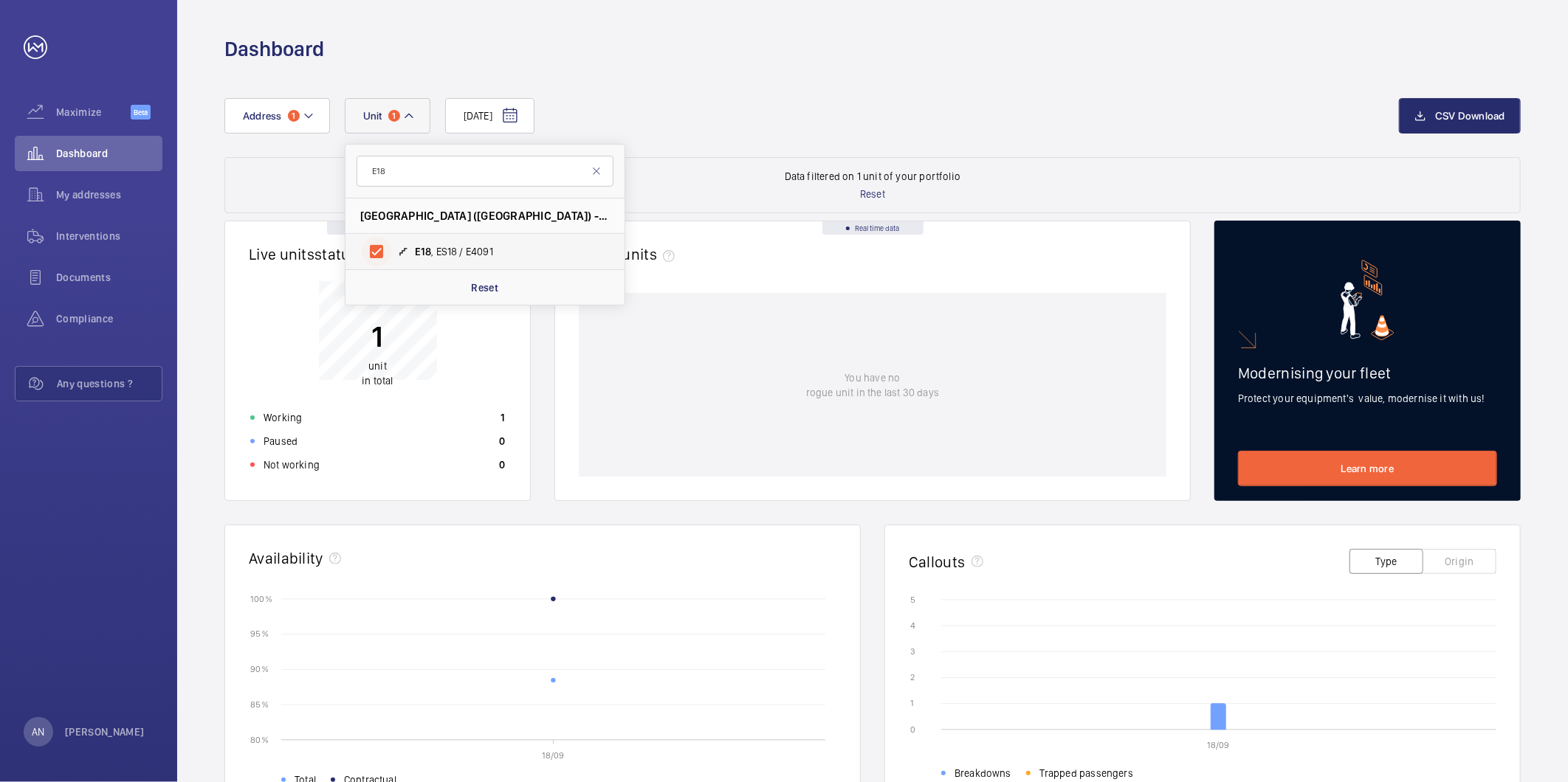
type input "E18"
click at [367, 258] on input "E18 , ES18 / E4091" at bounding box center [376, 251] width 30 height 30
checkbox input "false"
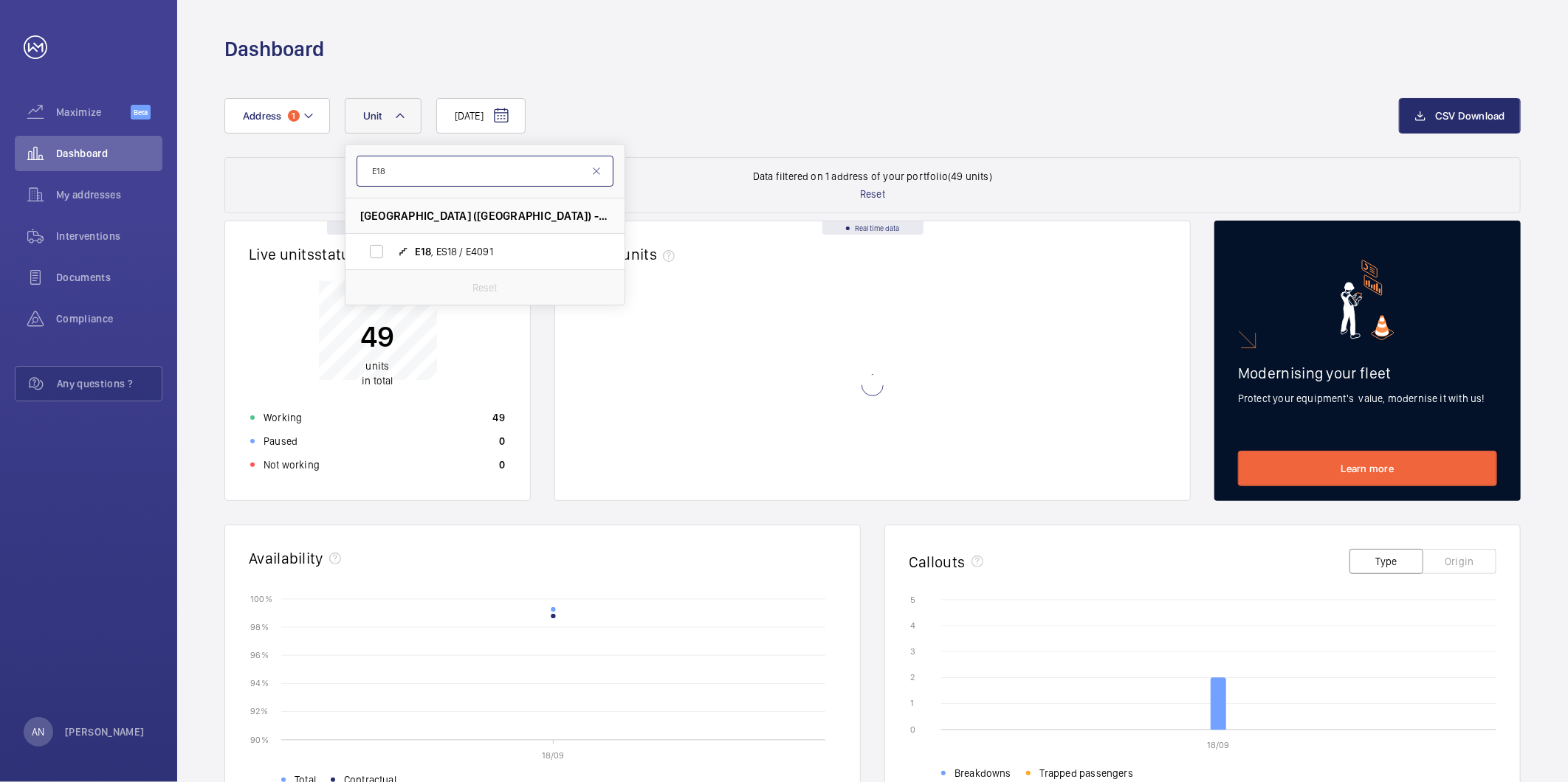
click at [417, 170] on input "E18" at bounding box center [485, 171] width 257 height 31
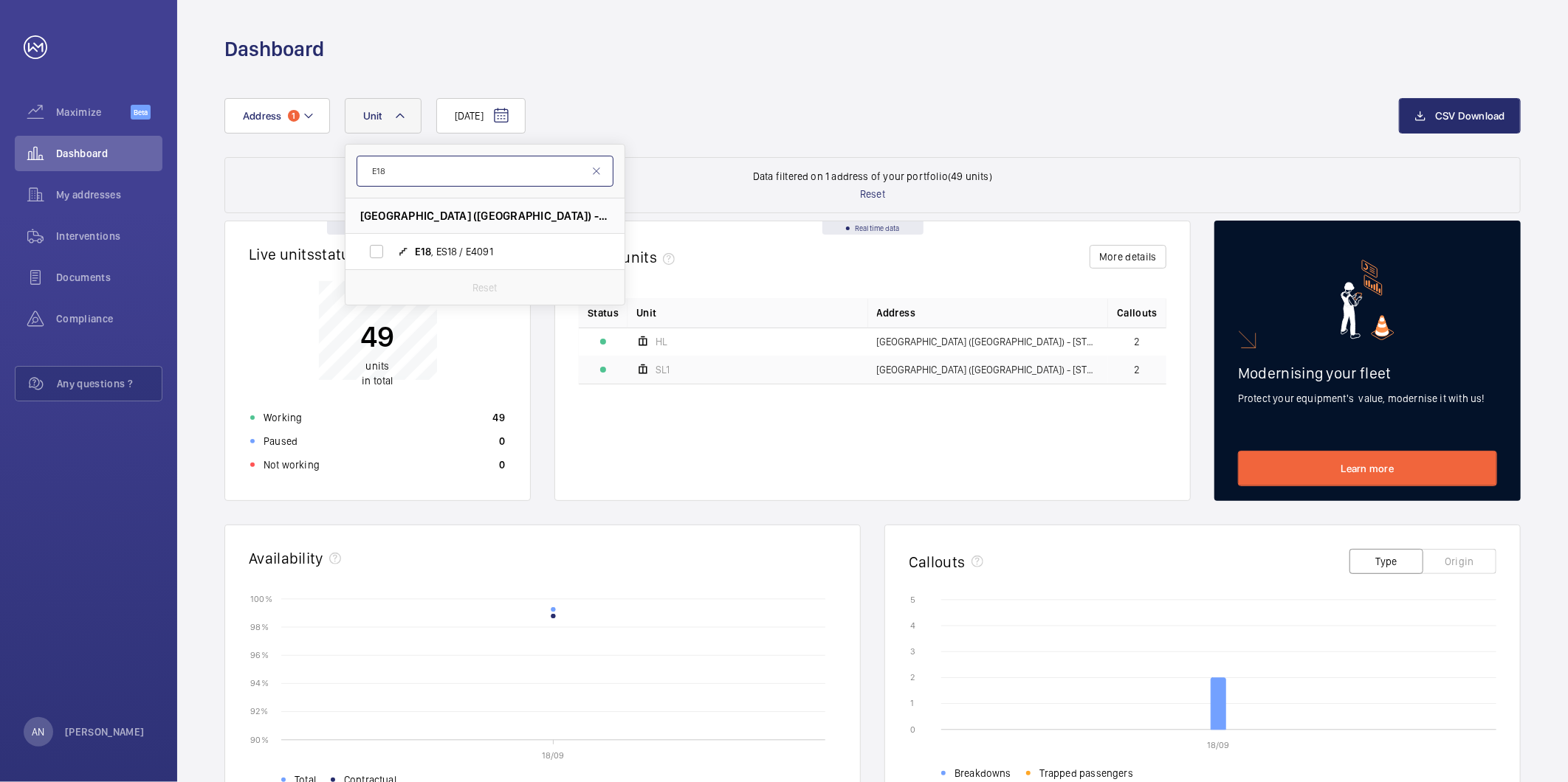
click at [417, 170] on input "E18" at bounding box center [485, 171] width 257 height 31
type input "E19"
click at [373, 251] on input "E19 , ES19 / E4092" at bounding box center [376, 251] width 30 height 30
checkbox input "true"
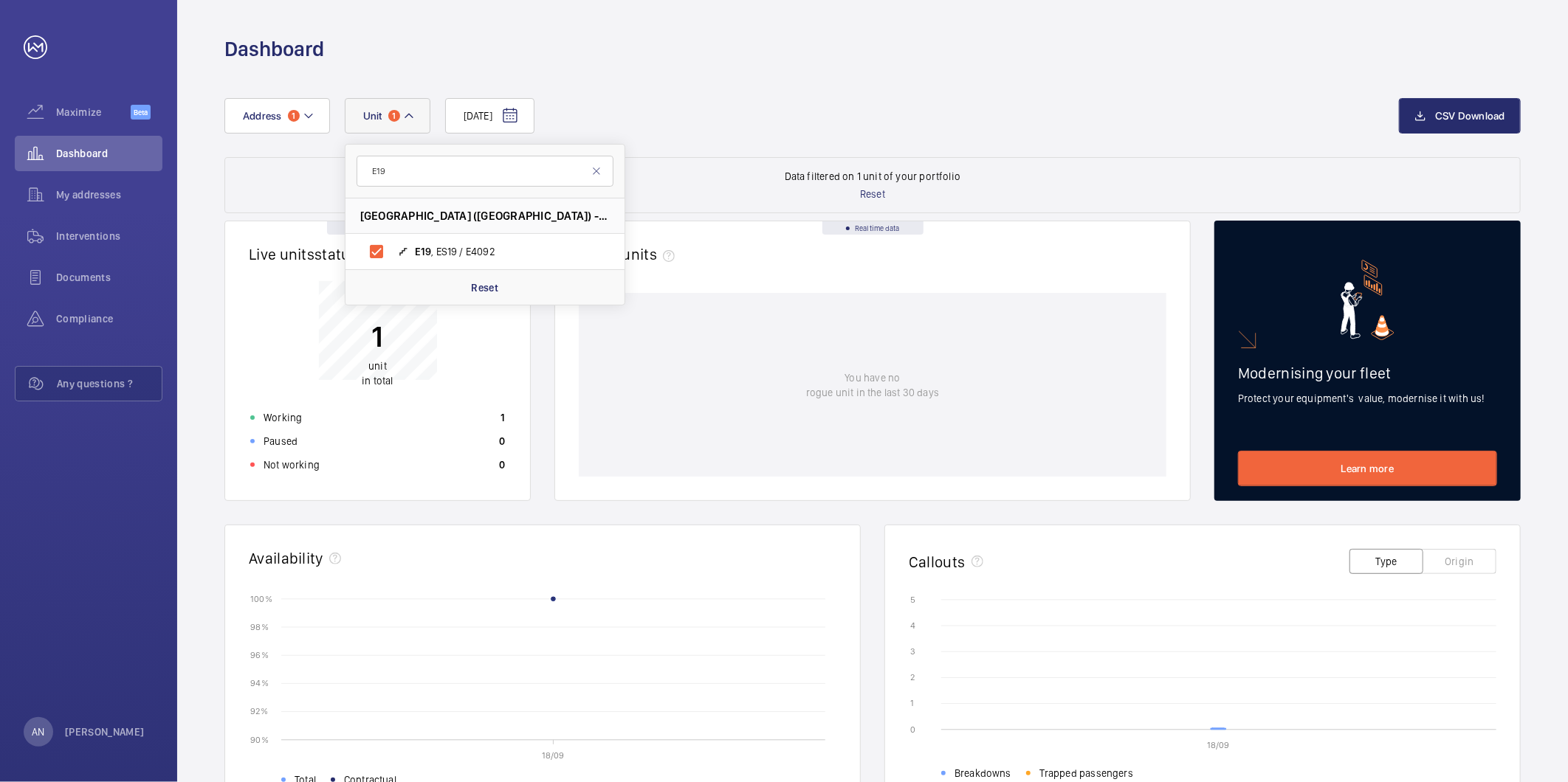
click at [876, 71] on div "[DATE] Address [STREET_ADDRESS] / E4092 Reset CSV Download Data filtered on 1 u…" at bounding box center [873, 603] width 1391 height 1081
click at [1226, 740] on text "18/09" at bounding box center [1218, 745] width 22 height 11
click at [1212, 731] on icon "18/09 0 0 1 1 2 2 3 3 4 4 5 5 Breakdowns Trapped passengers" at bounding box center [1202, 684] width 588 height 185
